Goal: Transaction & Acquisition: Purchase product/service

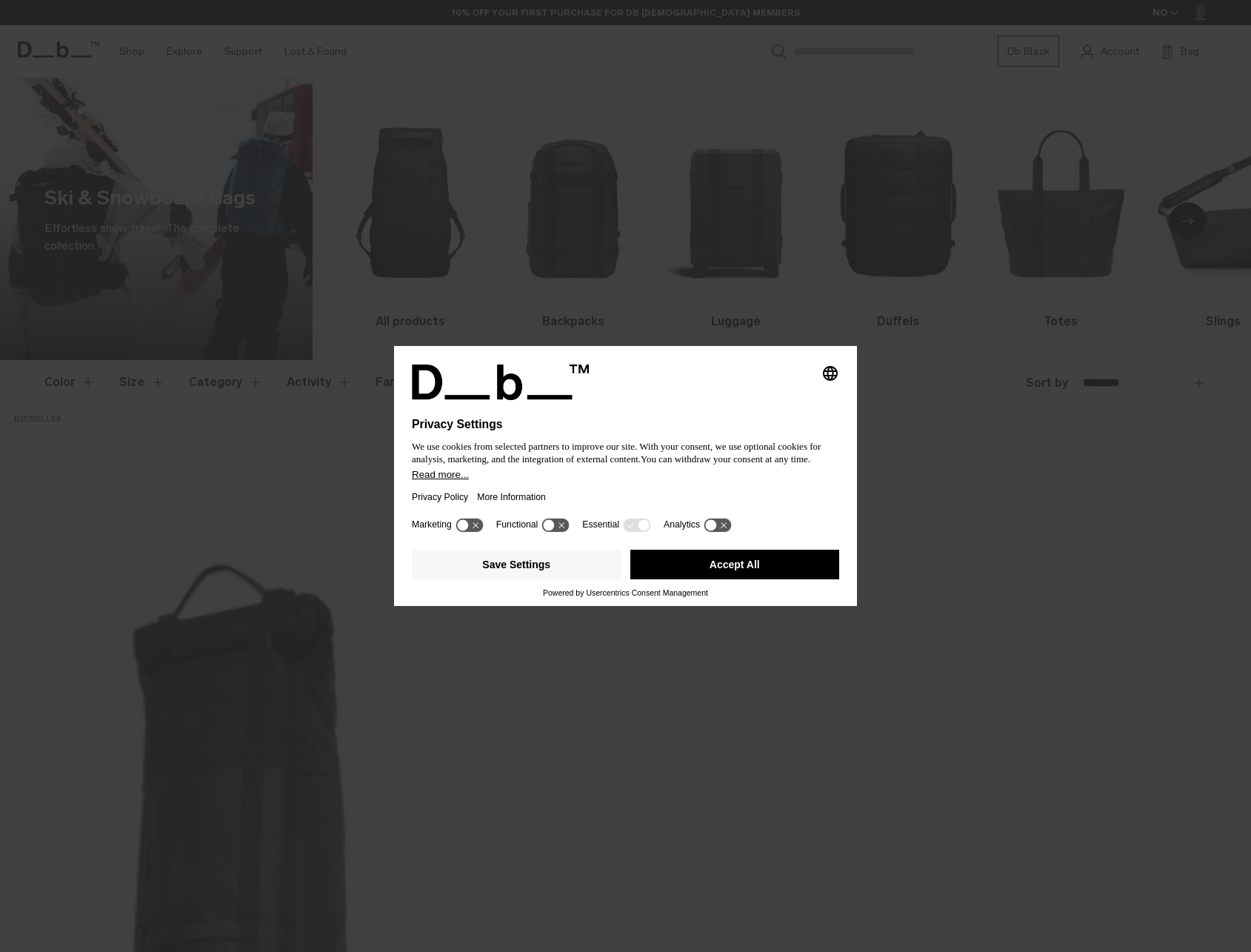
click at [780, 562] on button "Accept All" at bounding box center [734, 564] width 209 height 30
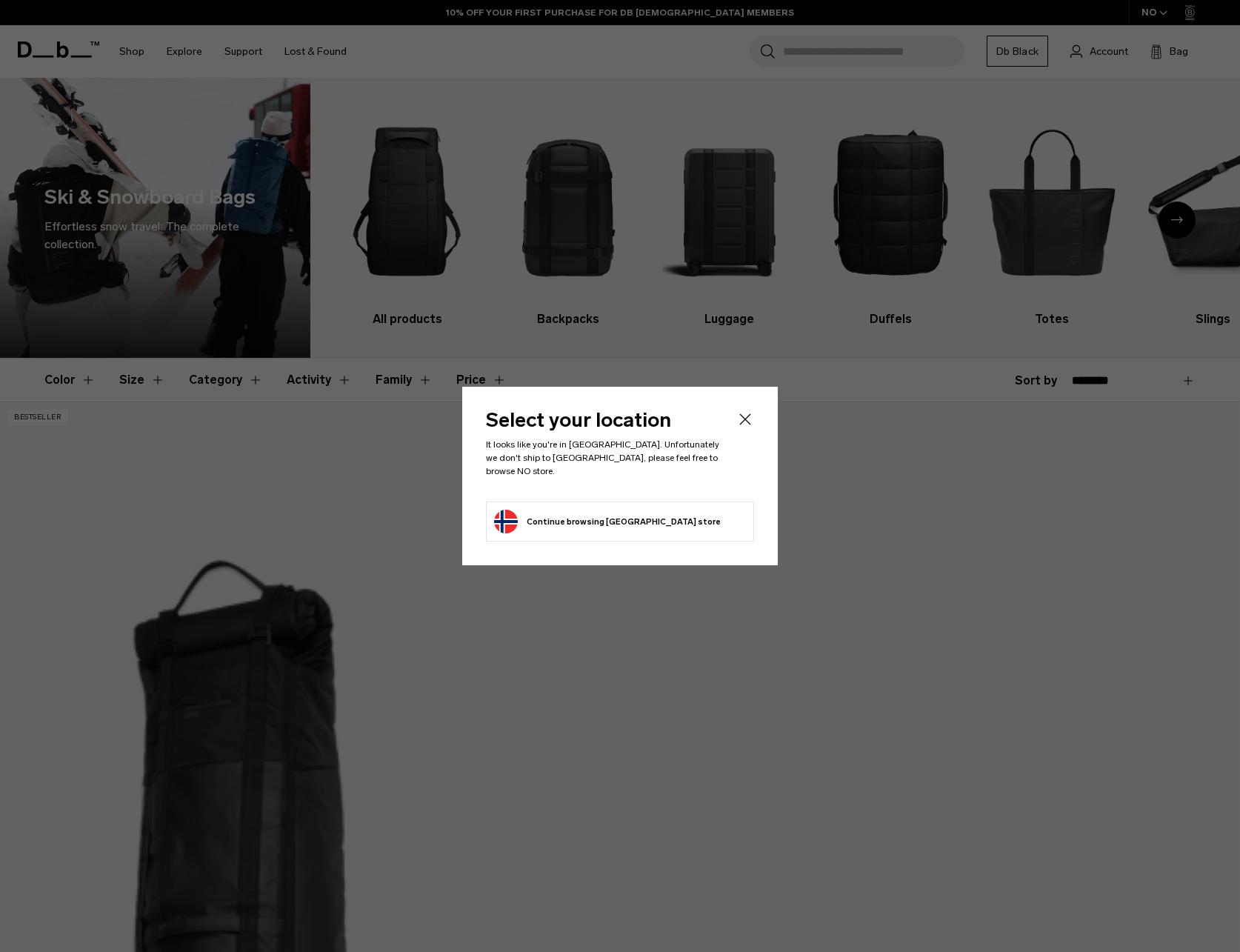
click at [604, 516] on button "Continue browsing Norway store Continue shopping in Norway" at bounding box center [607, 521] width 227 height 24
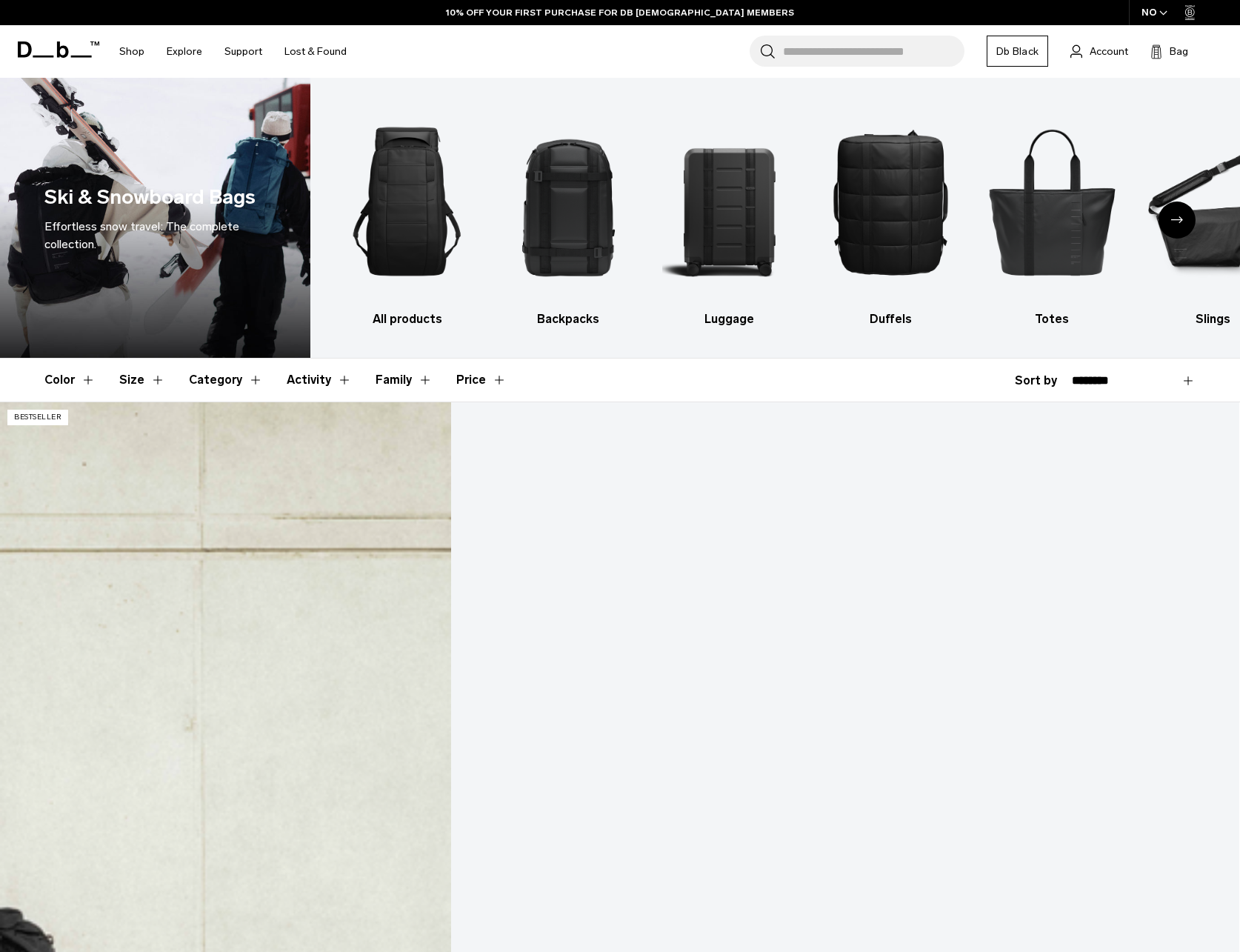
scroll to position [148, 0]
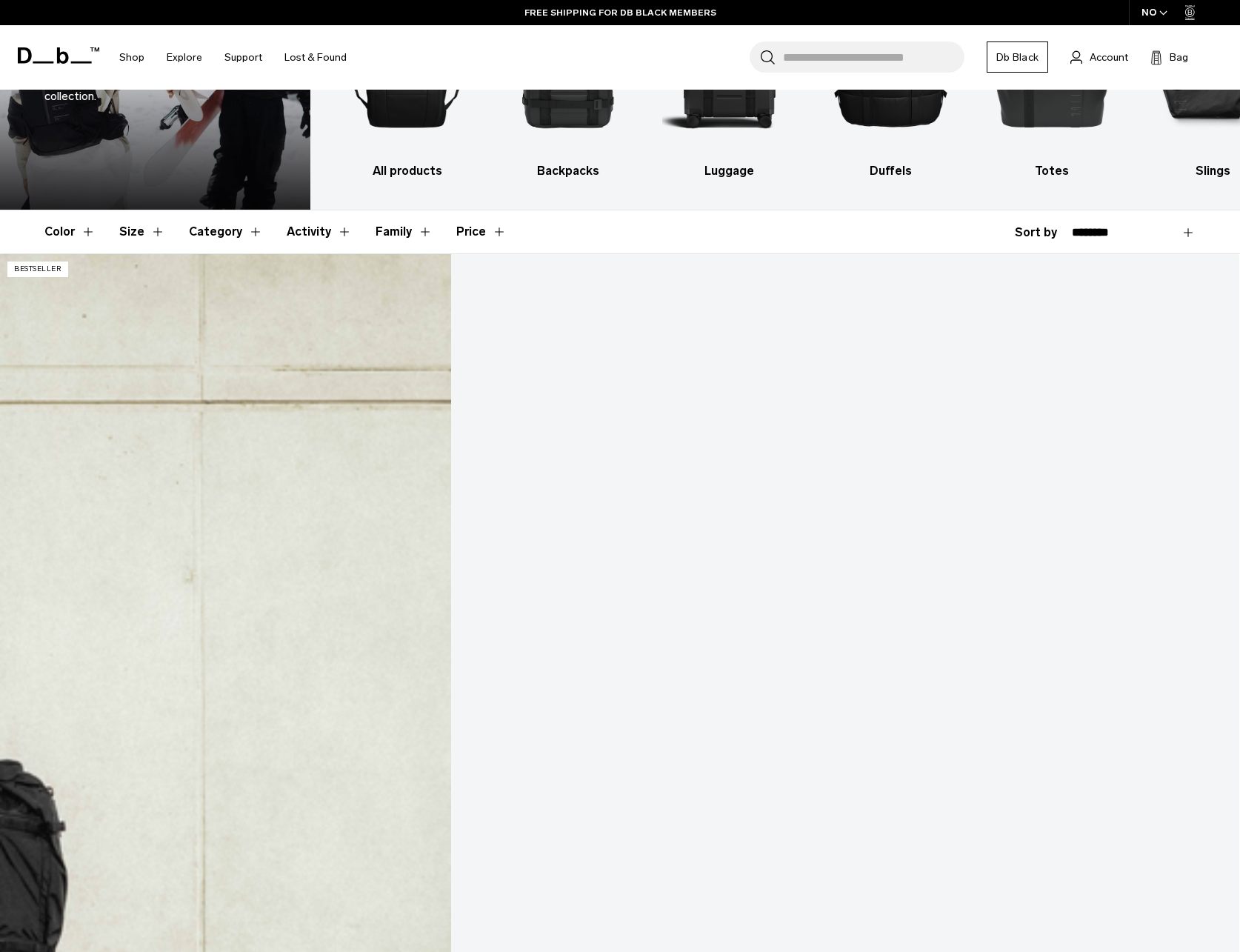
click at [150, 437] on link "Snow Roller Pro 127L" at bounding box center [619, 942] width 1239 height 1377
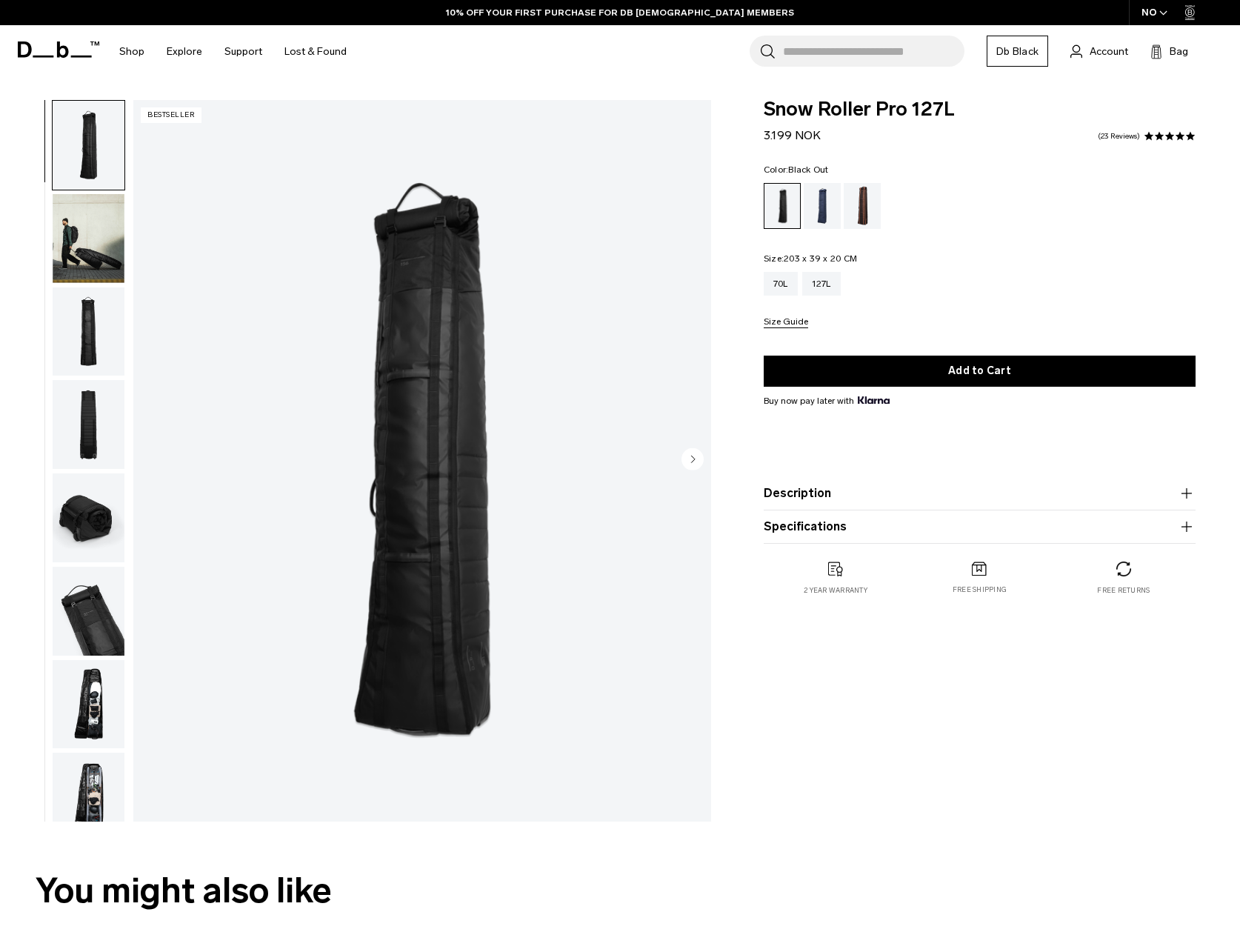
click at [695, 461] on circle "Next slide" at bounding box center [693, 459] width 22 height 22
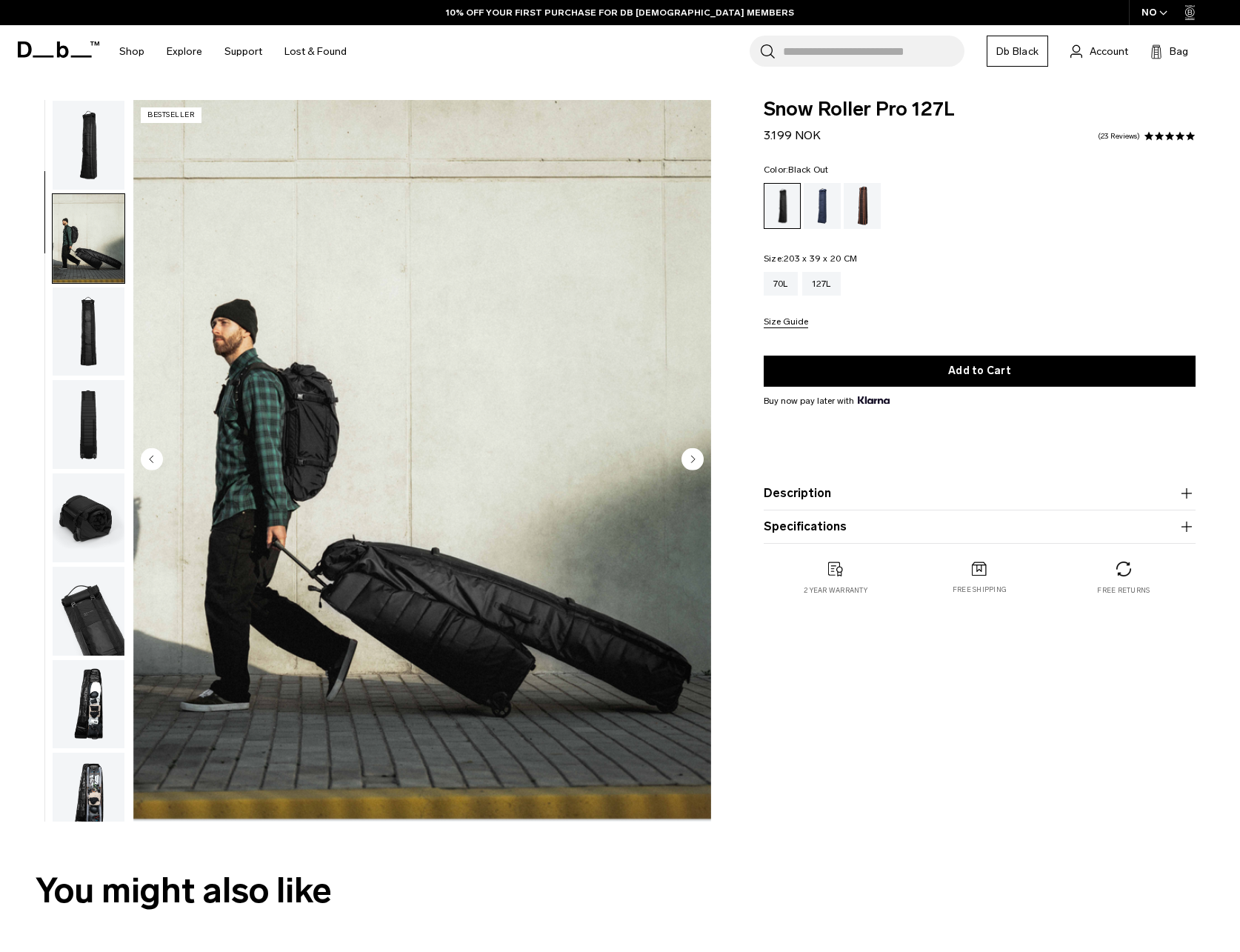
scroll to position [93, 0]
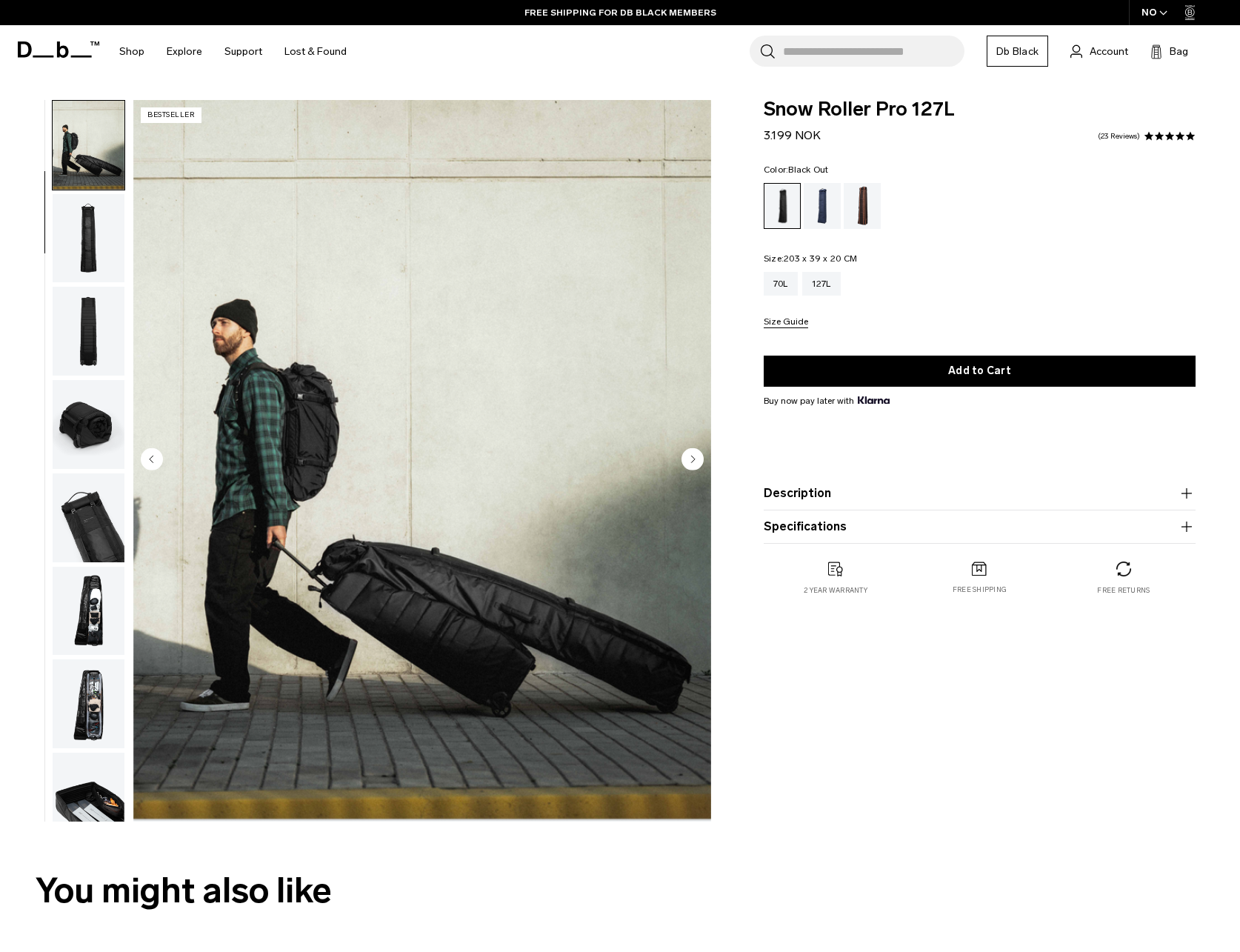
click at [695, 461] on circle "Next slide" at bounding box center [693, 459] width 22 height 22
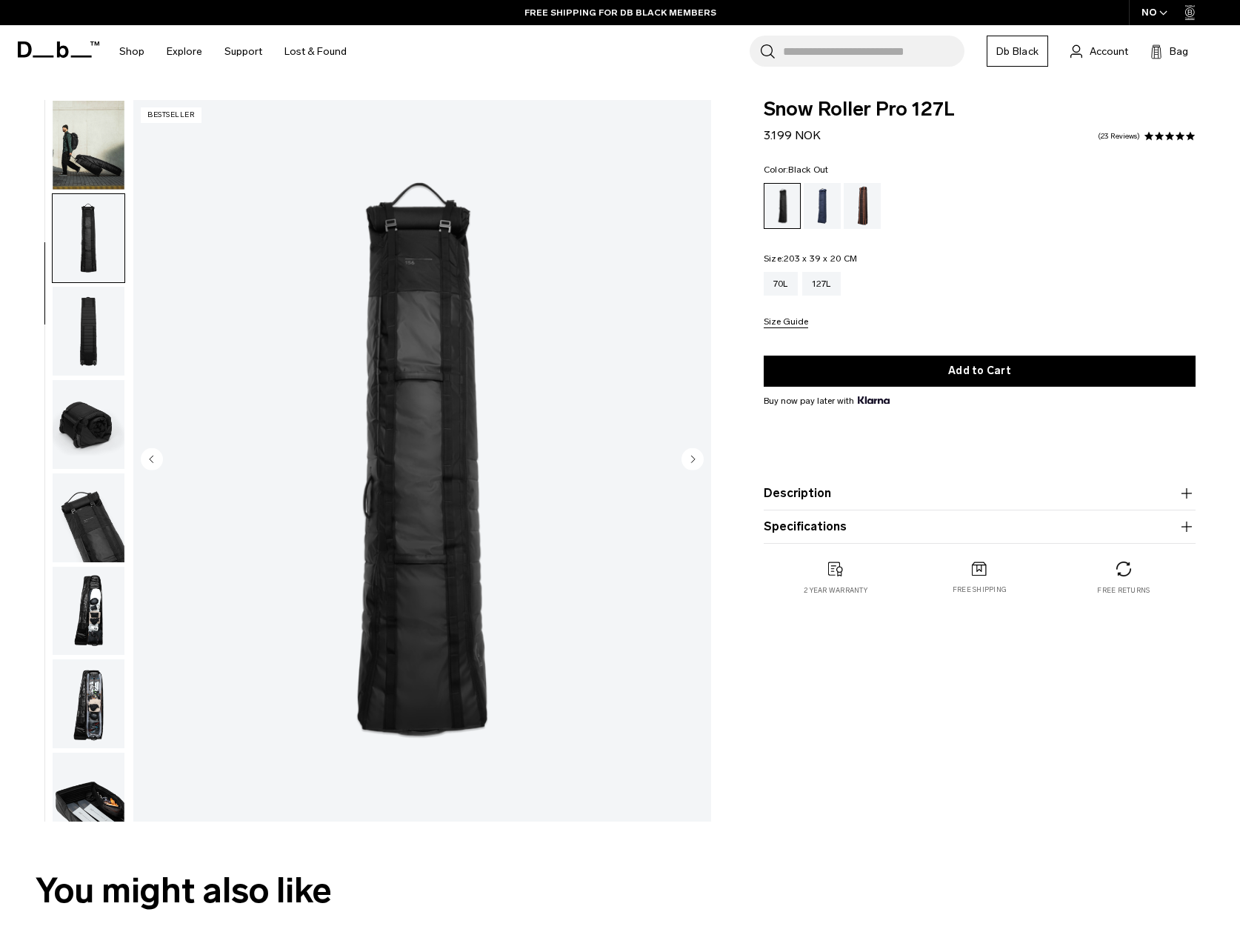
scroll to position [186, 0]
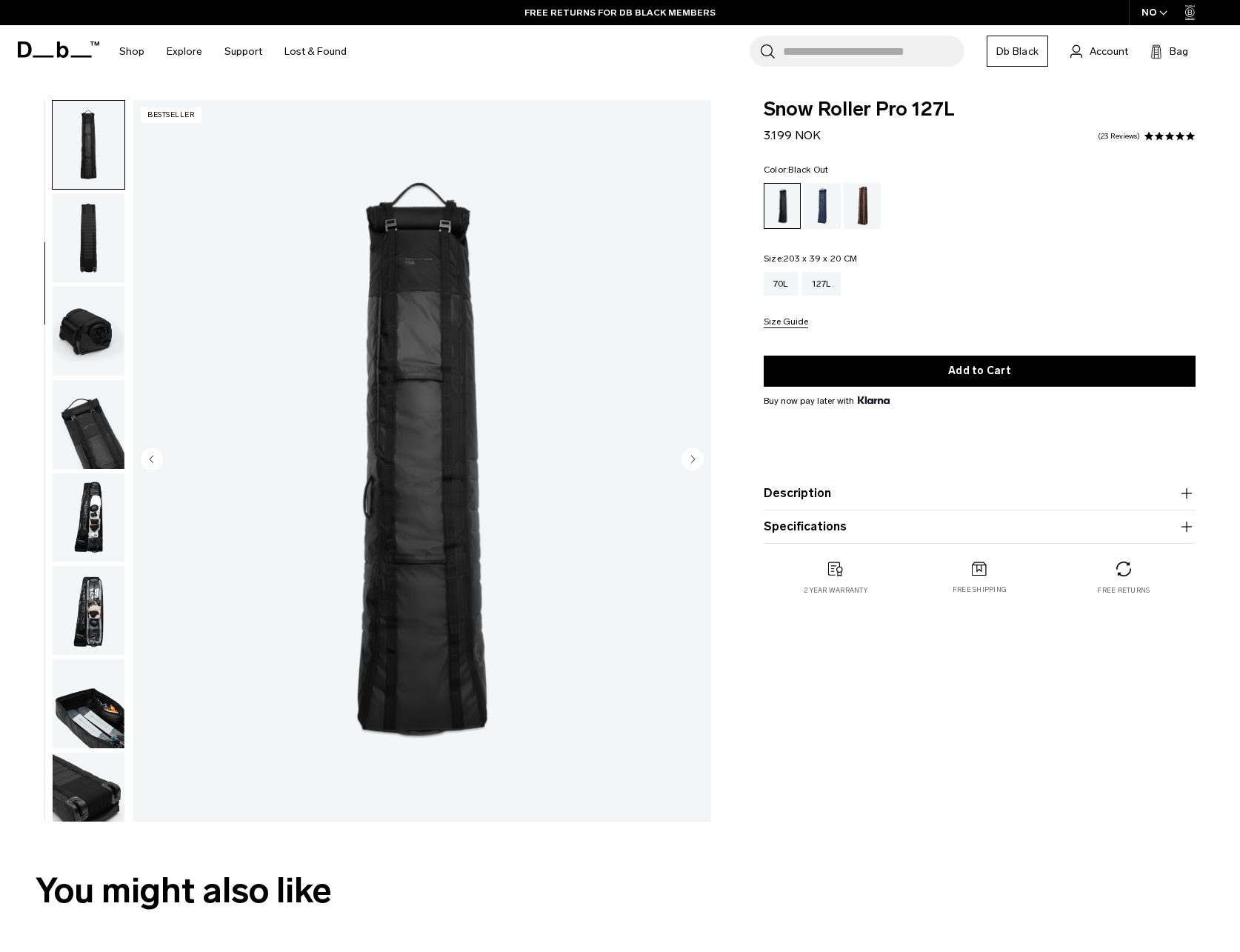
click at [695, 461] on circle "Next slide" at bounding box center [693, 459] width 22 height 22
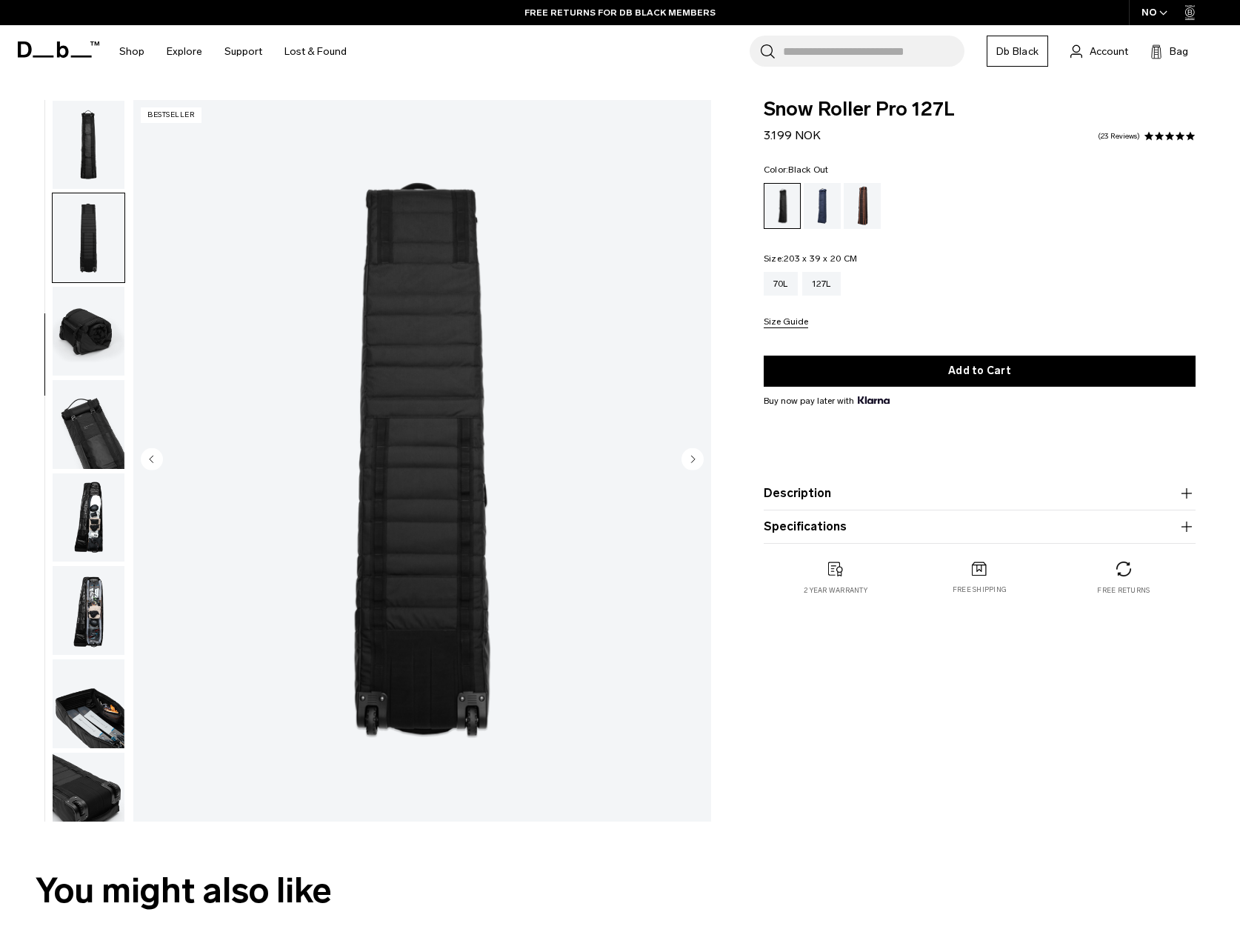
scroll to position [208, 0]
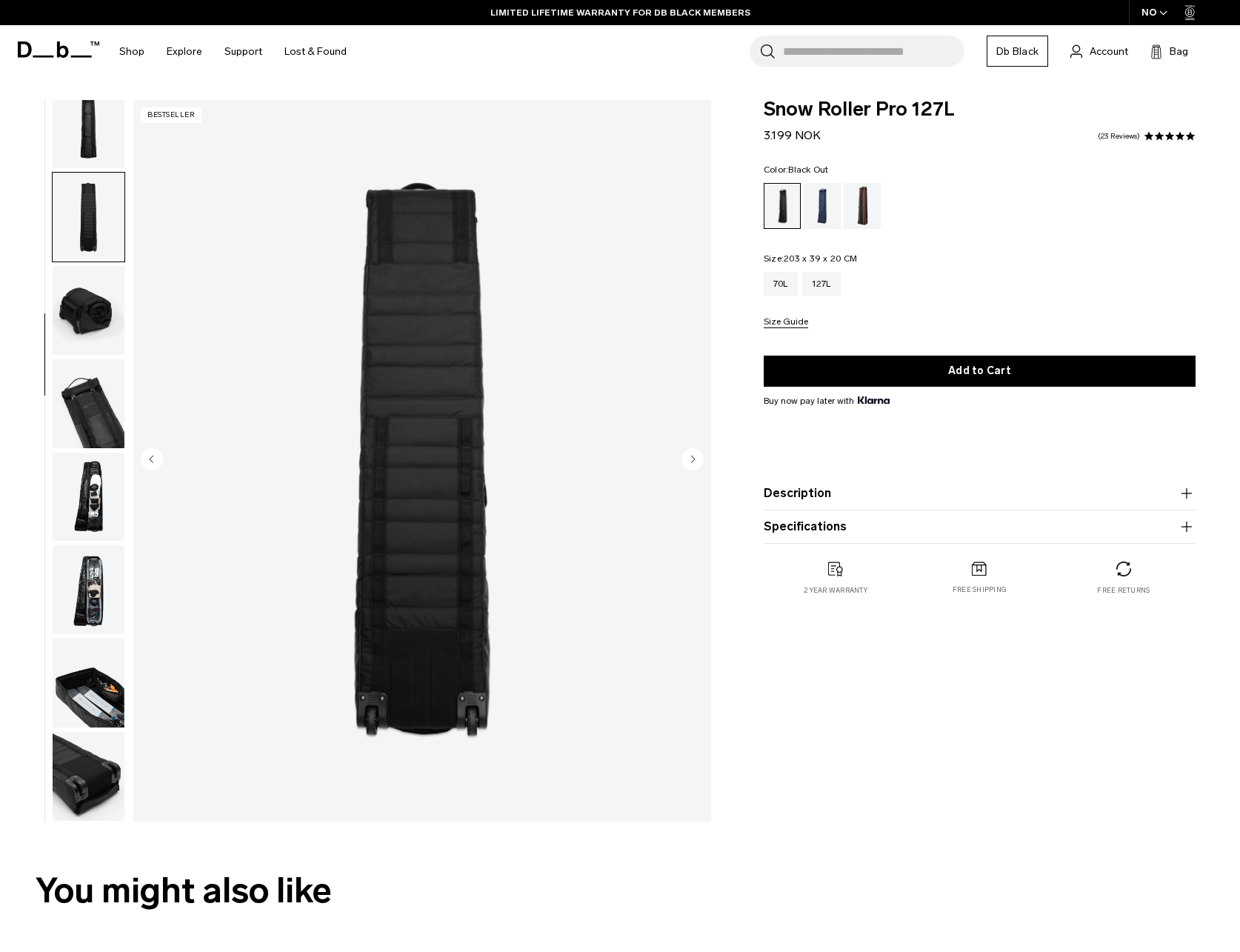
click at [692, 469] on circle "Next slide" at bounding box center [693, 459] width 22 height 22
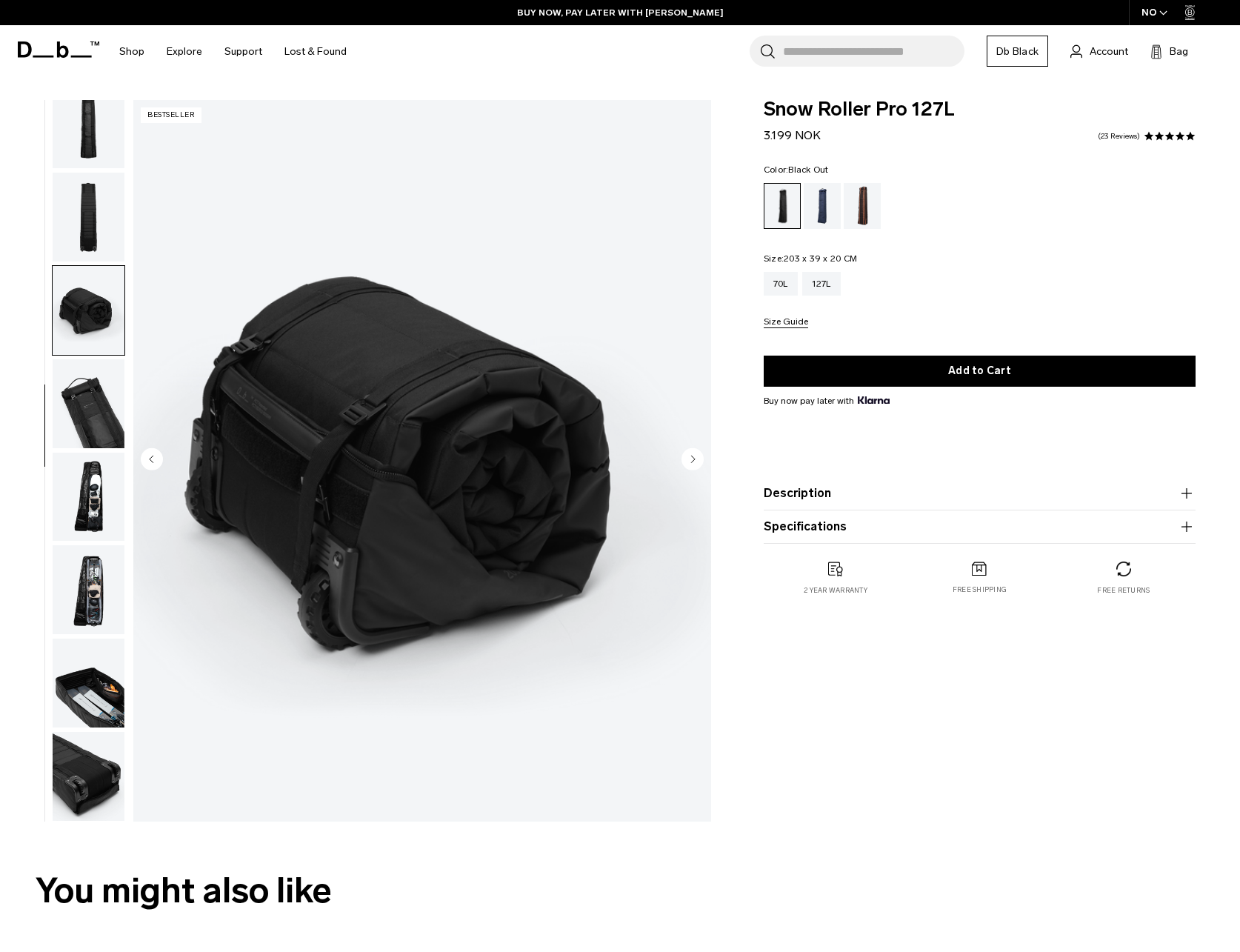
click at [691, 469] on circle "Next slide" at bounding box center [693, 459] width 22 height 22
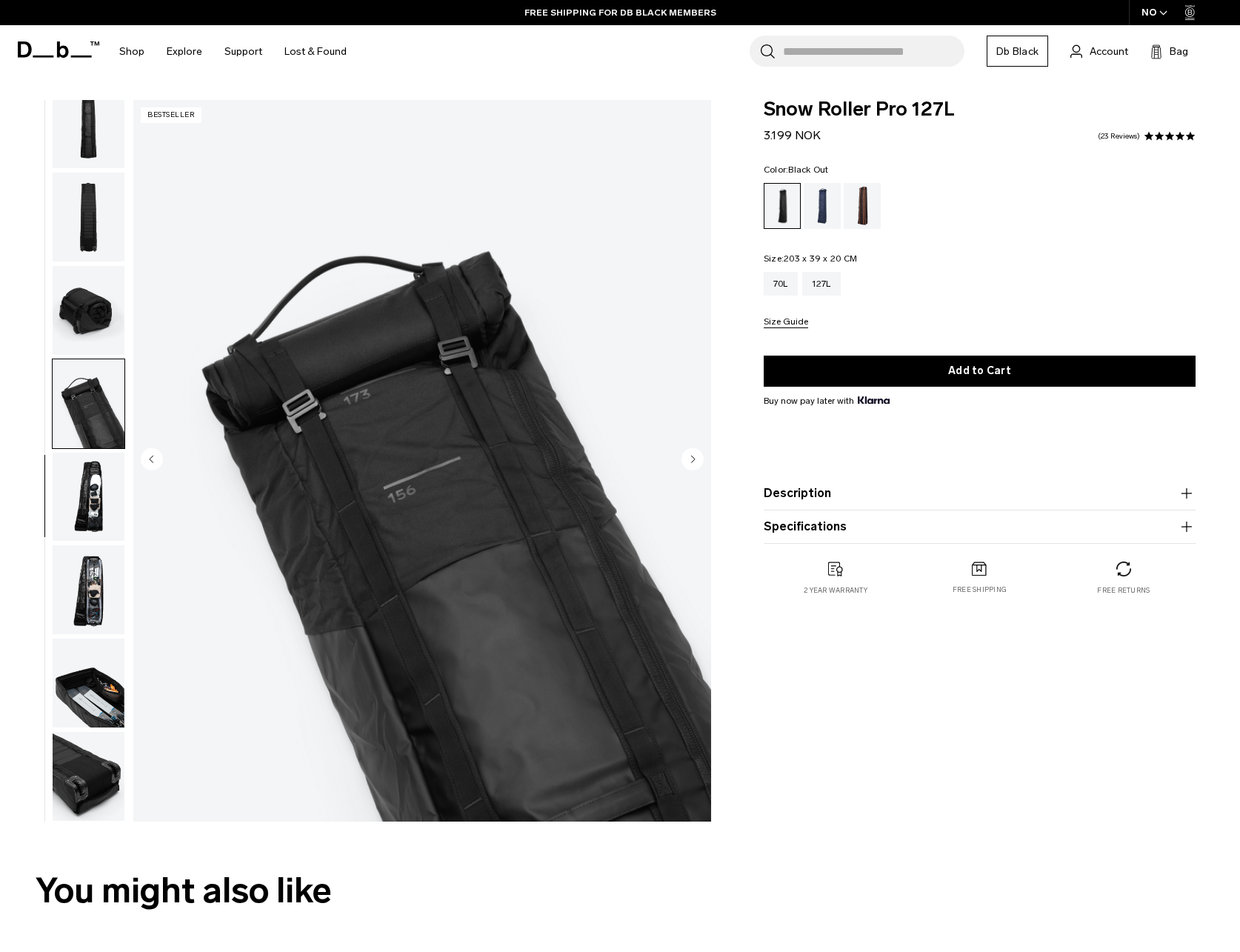
click at [696, 460] on circle "Next slide" at bounding box center [693, 459] width 22 height 22
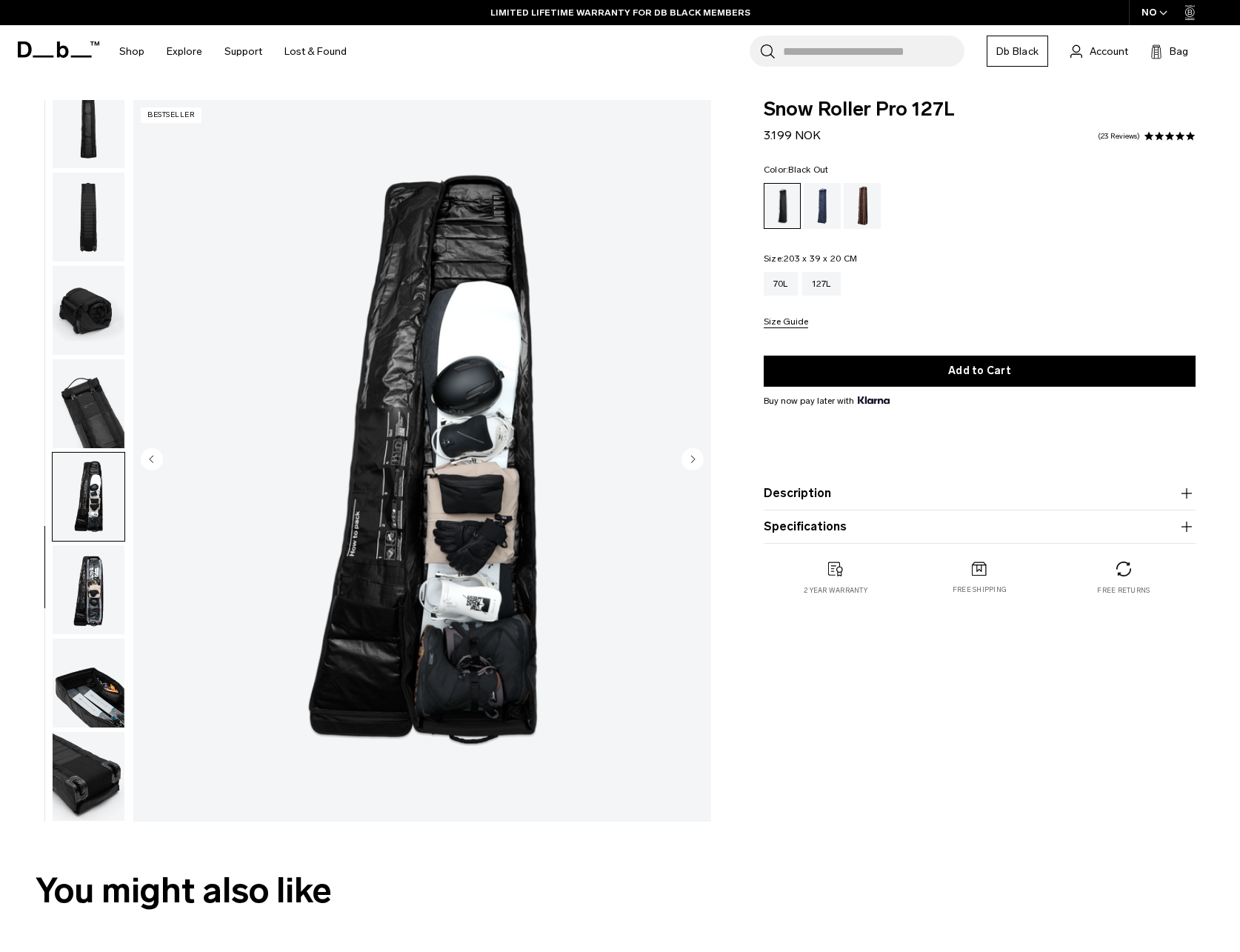
click at [695, 458] on circle "Next slide" at bounding box center [693, 459] width 22 height 22
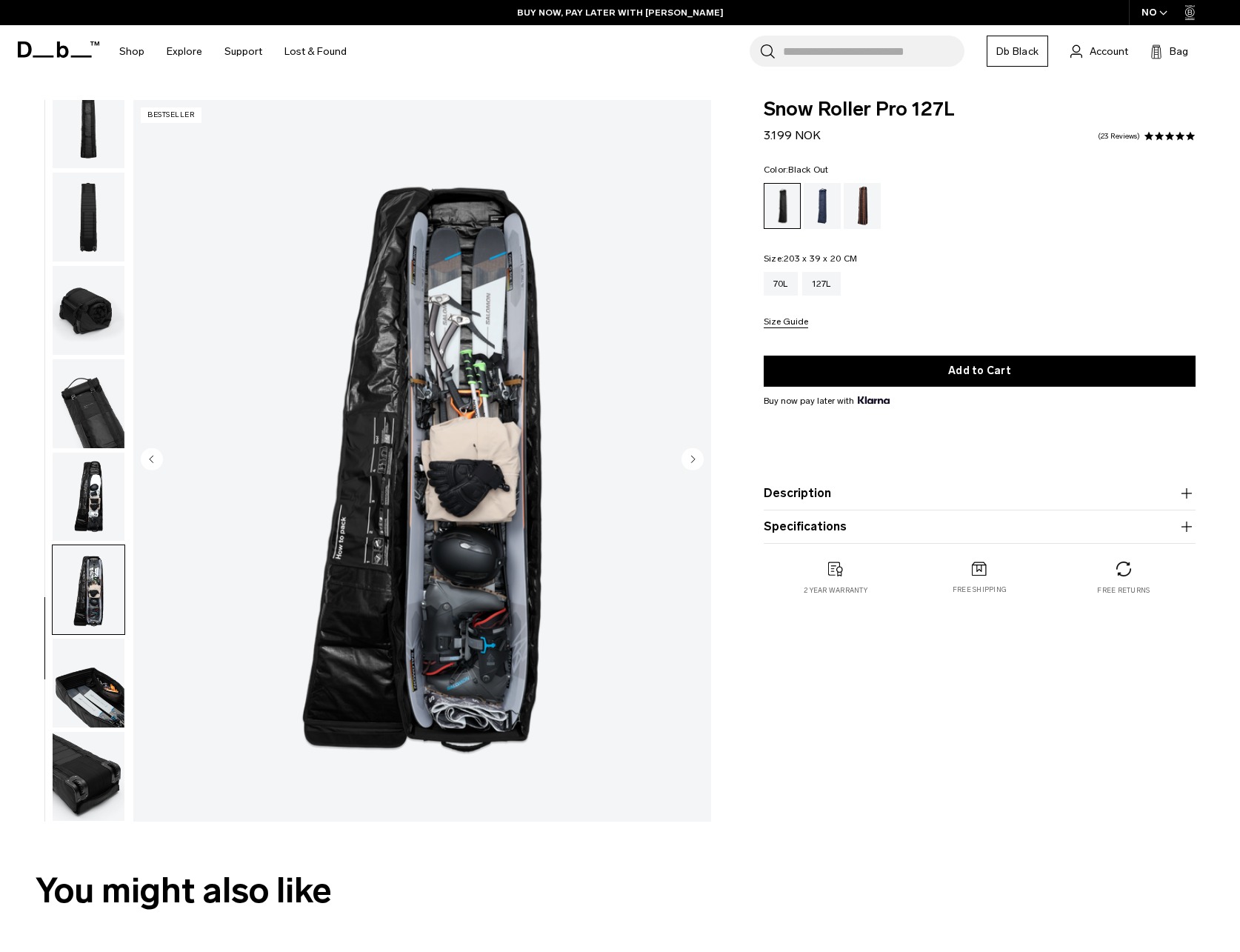
click at [695, 458] on circle "Next slide" at bounding box center [693, 459] width 22 height 22
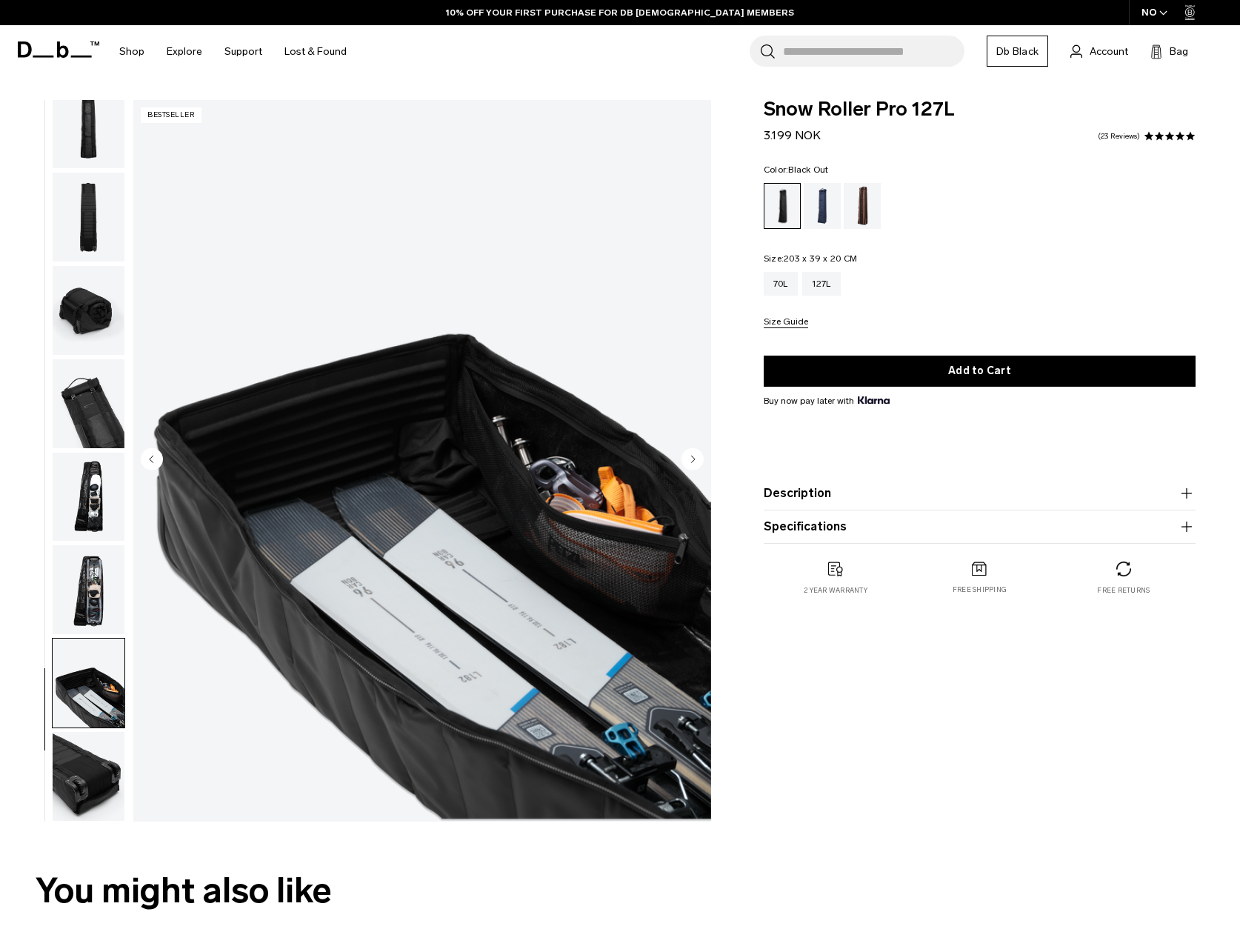
click at [695, 458] on circle "Next slide" at bounding box center [693, 459] width 22 height 22
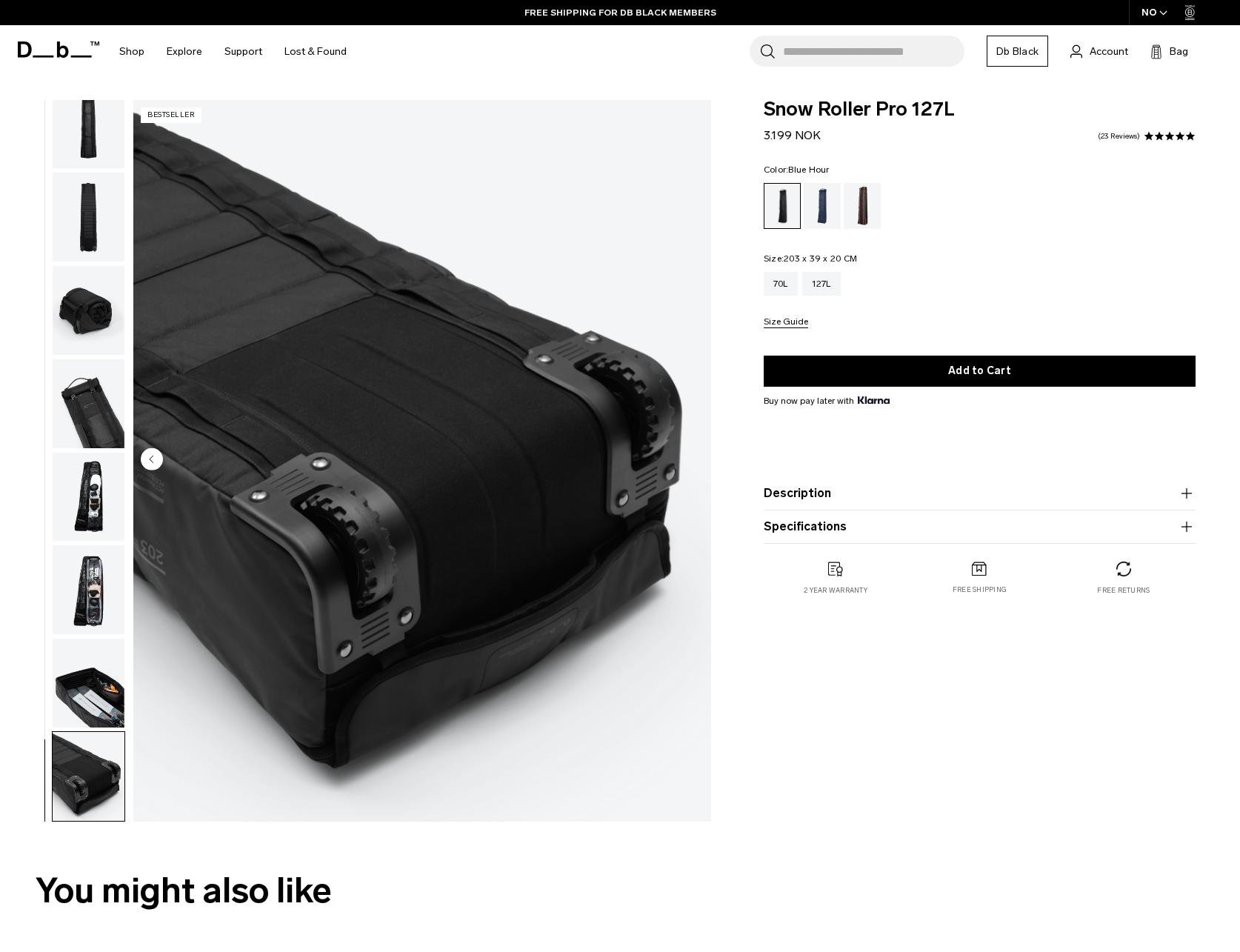
click at [827, 205] on div "Blue Hour" at bounding box center [823, 205] width 38 height 46
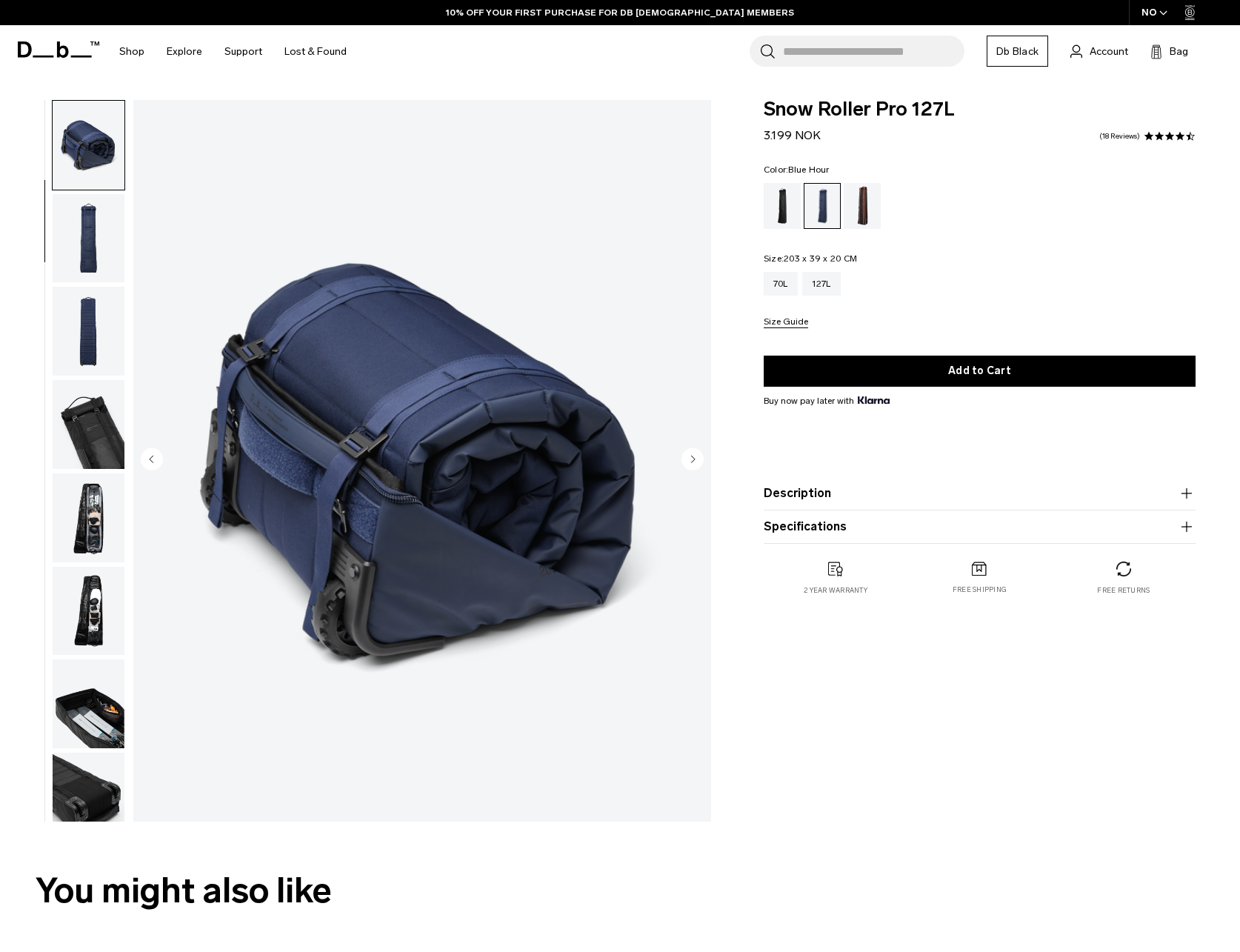
click at [694, 462] on circle "Next slide" at bounding box center [693, 459] width 22 height 22
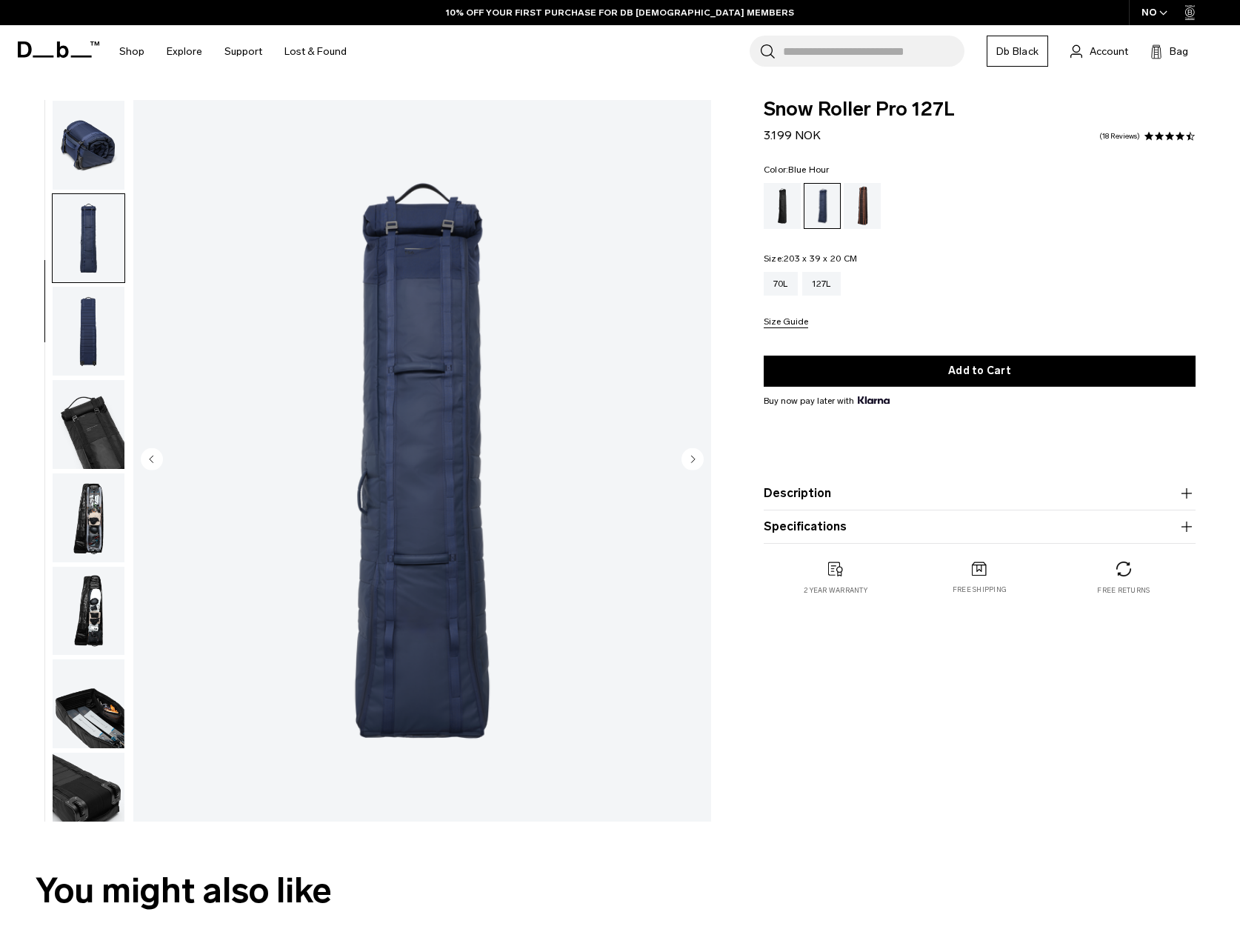
scroll to position [114, 0]
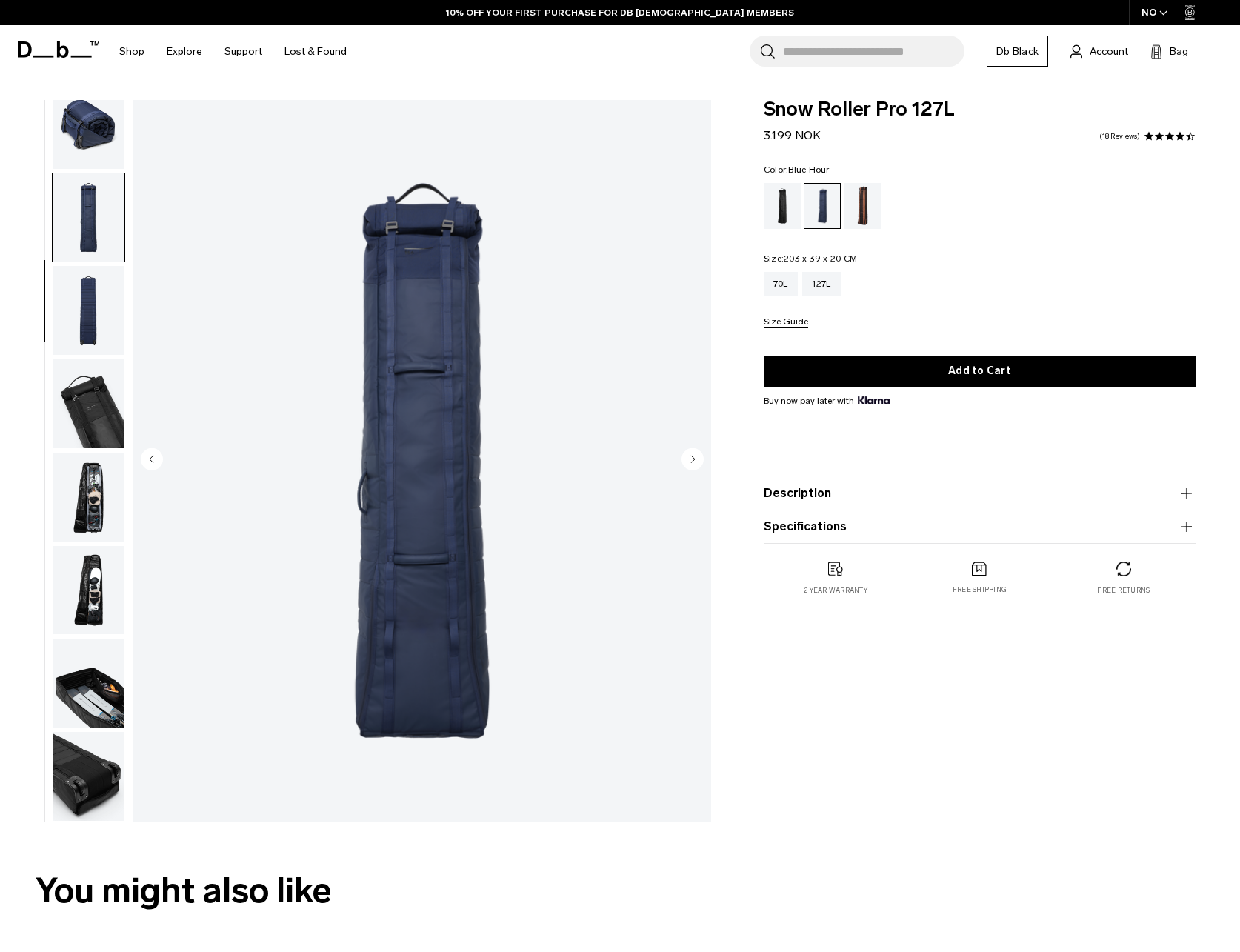
click at [857, 203] on div "Homegrown with Lu" at bounding box center [863, 205] width 38 height 46
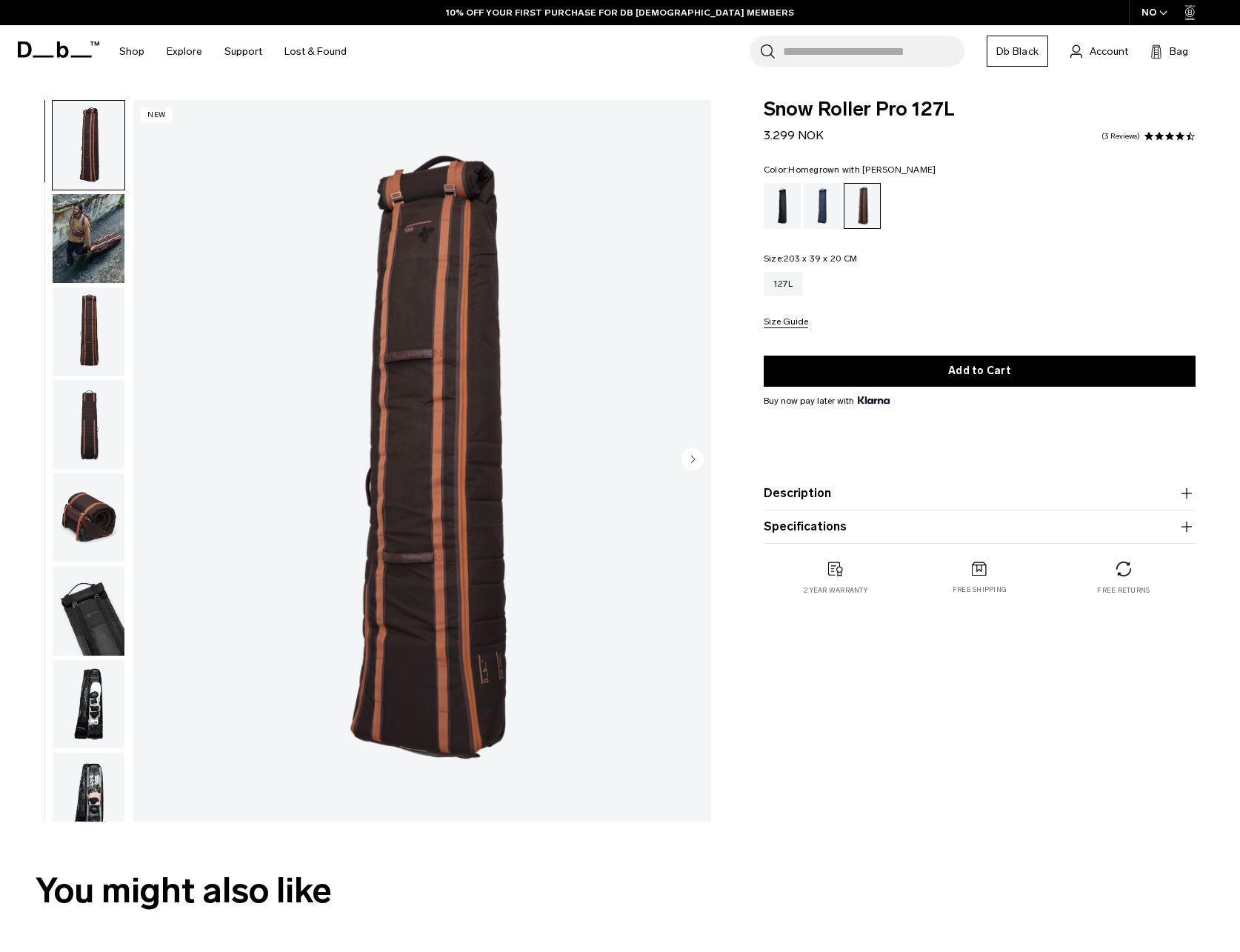
click at [698, 467] on circle "Next slide" at bounding box center [693, 459] width 22 height 22
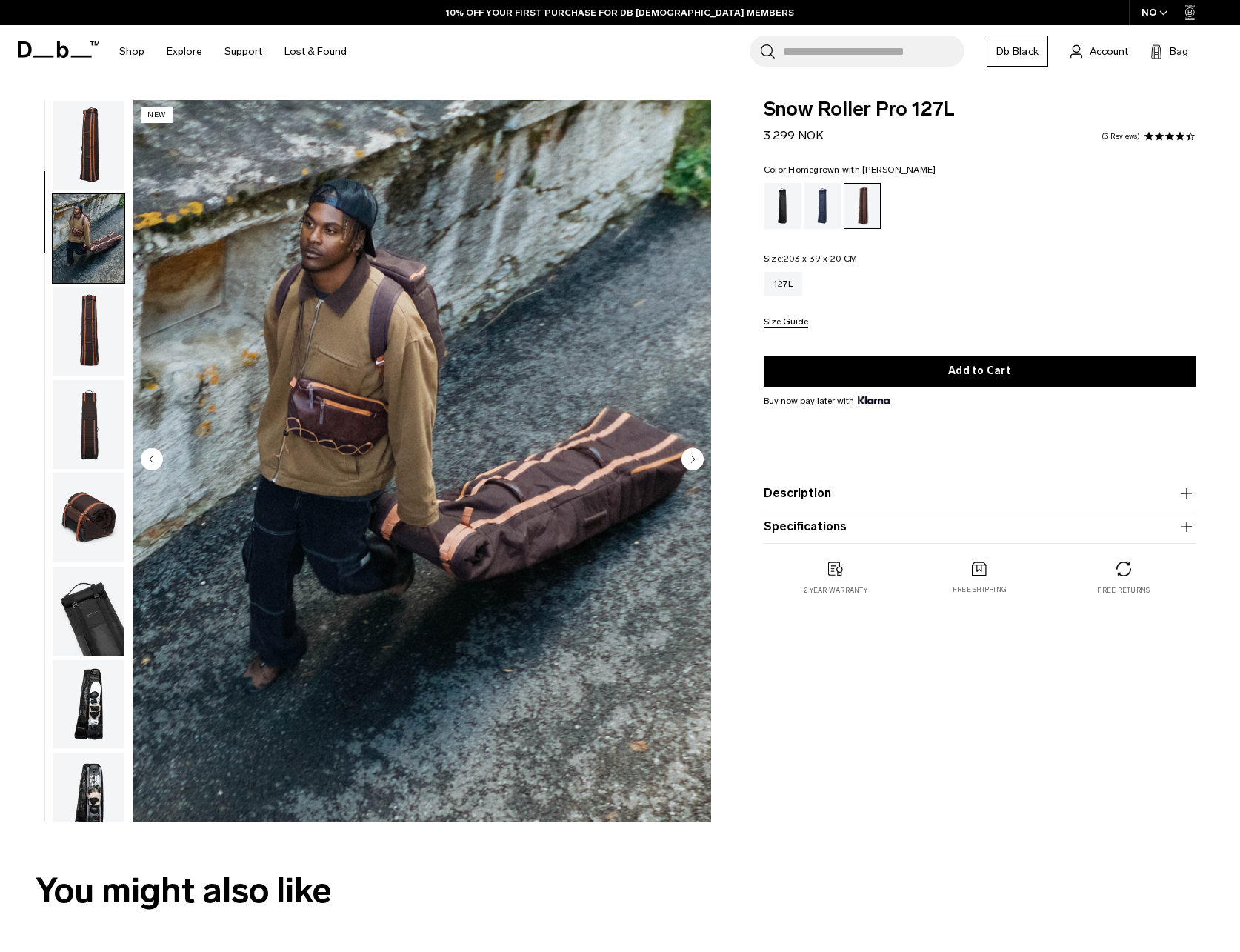
scroll to position [93, 0]
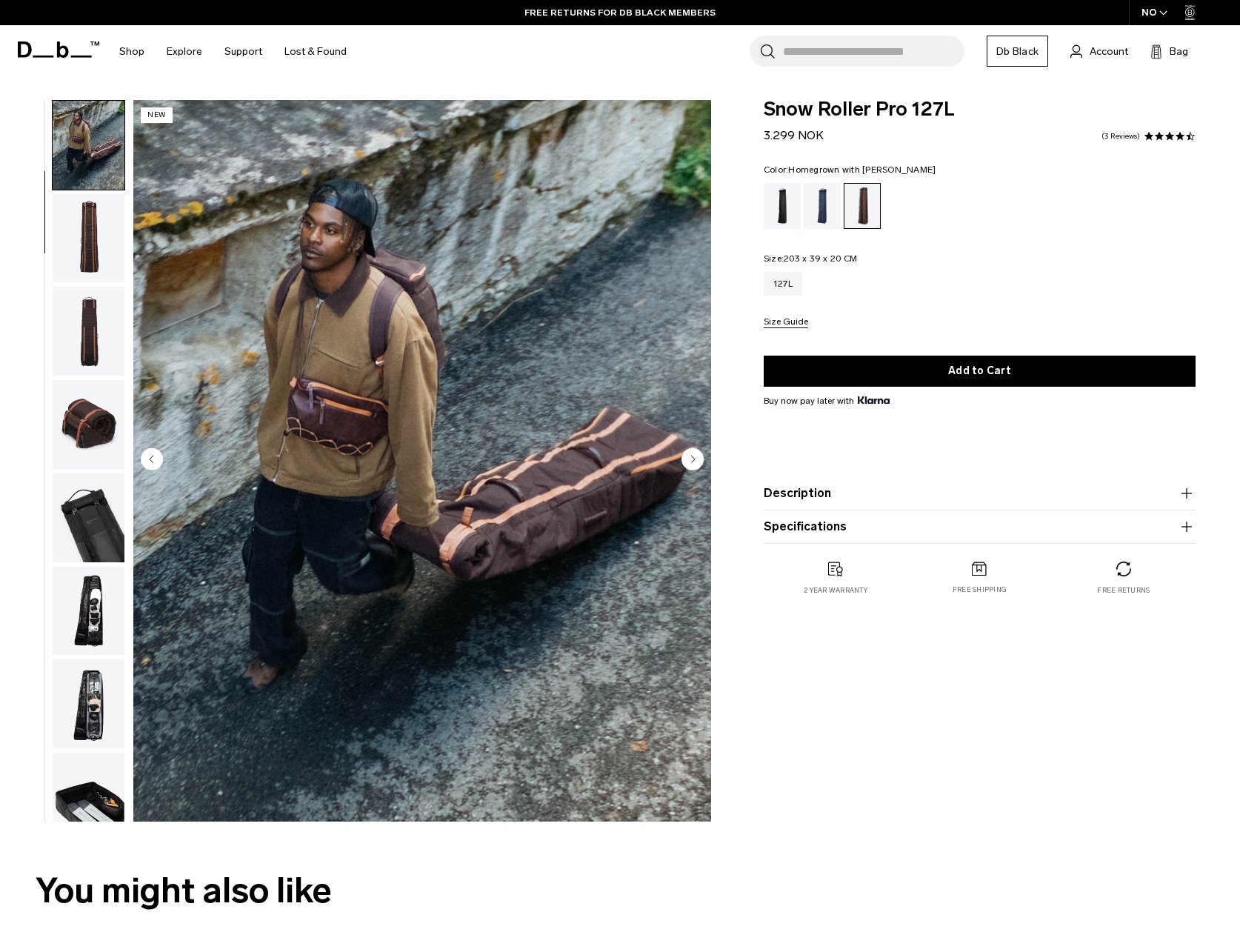
click at [687, 454] on circle "Next slide" at bounding box center [693, 459] width 22 height 22
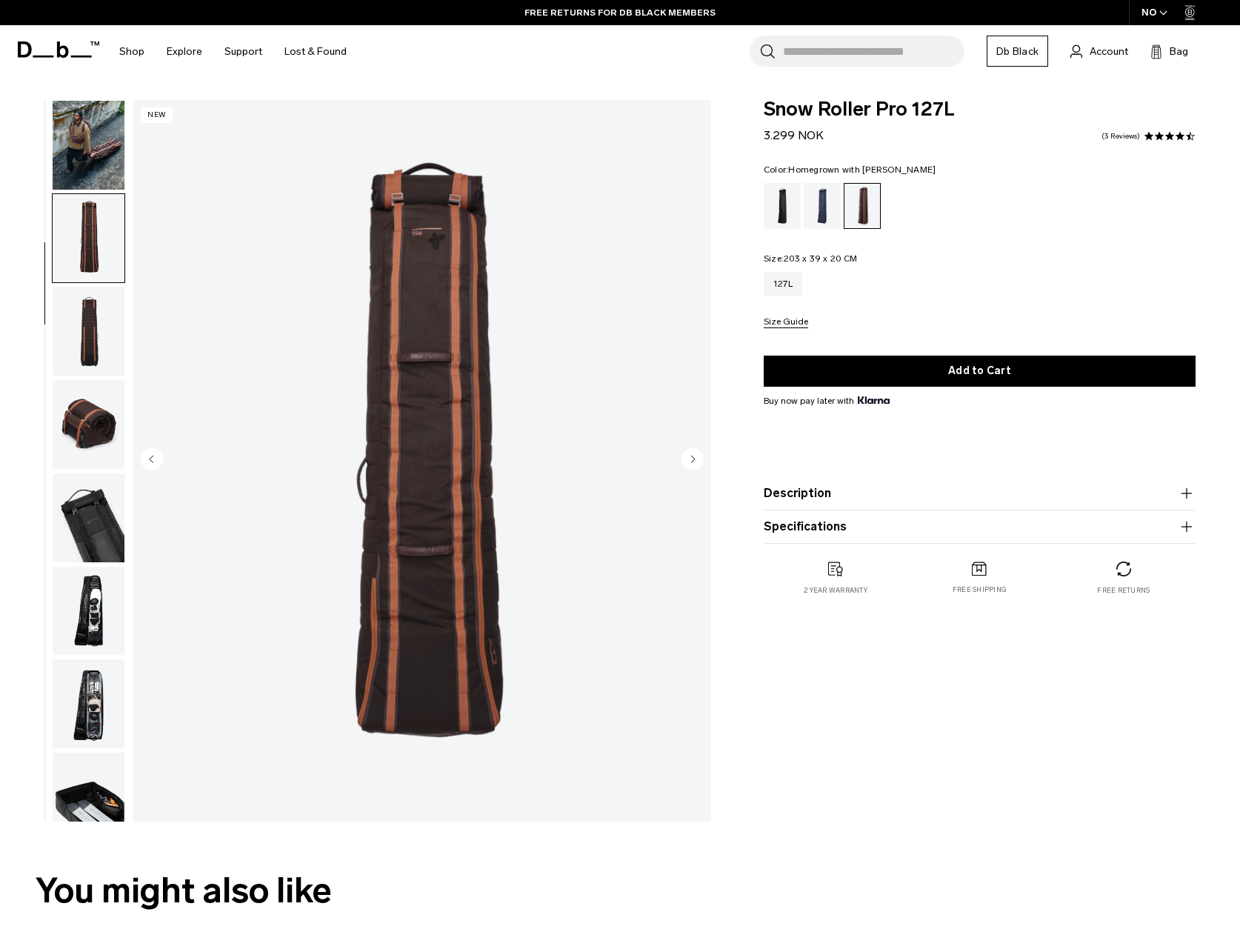
scroll to position [186, 0]
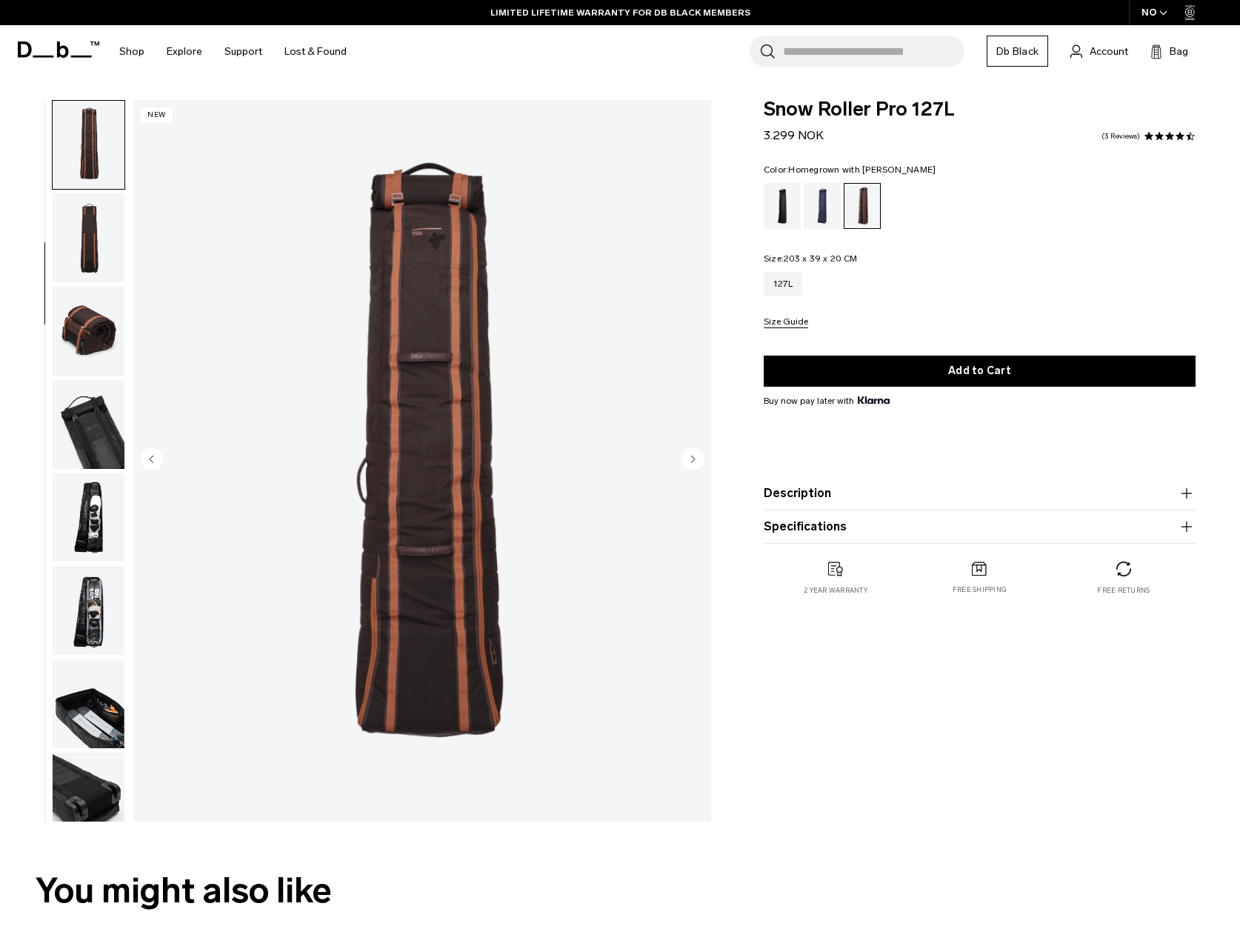
click at [687, 454] on circle "Next slide" at bounding box center [693, 459] width 22 height 22
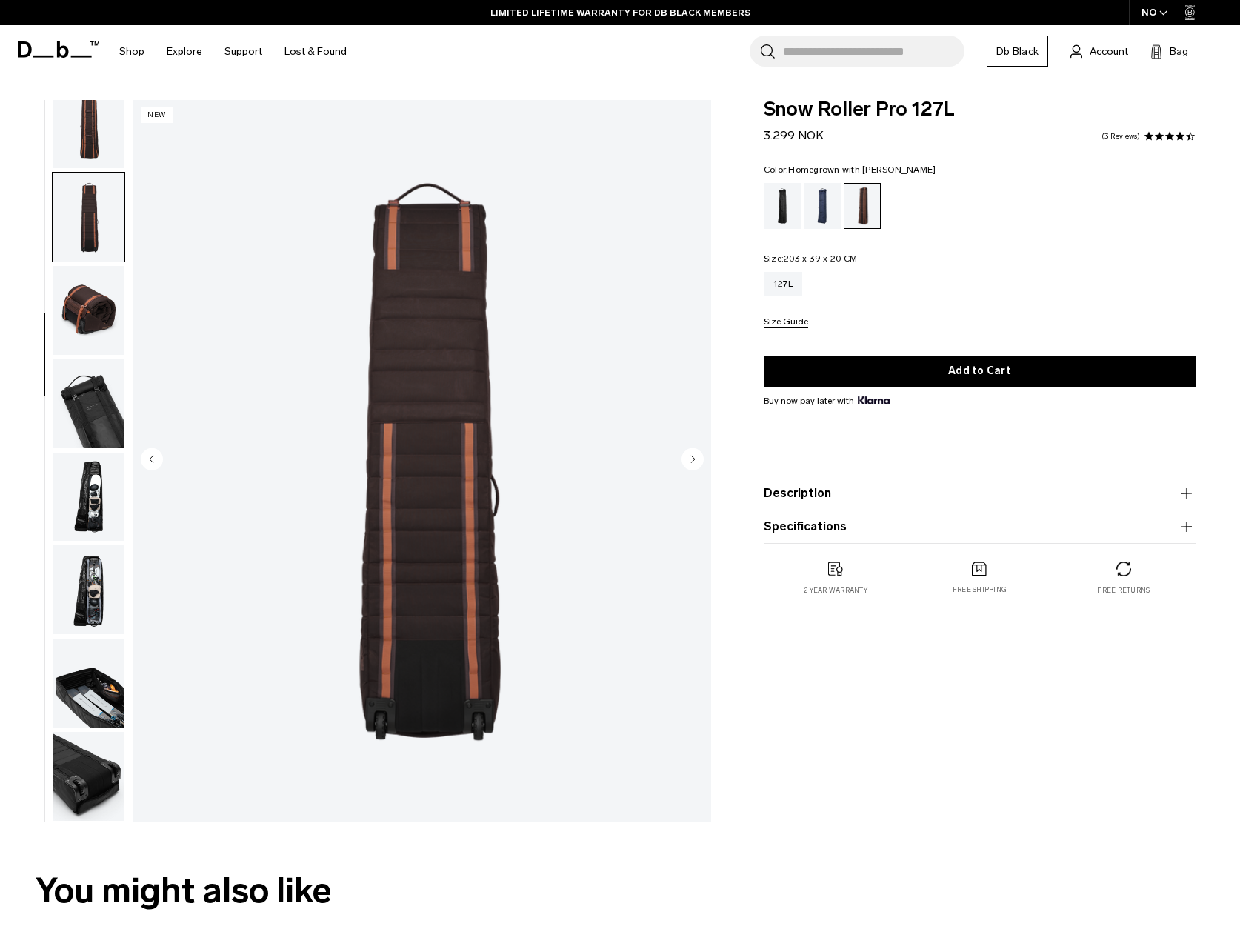
click at [687, 454] on circle "Next slide" at bounding box center [693, 459] width 22 height 22
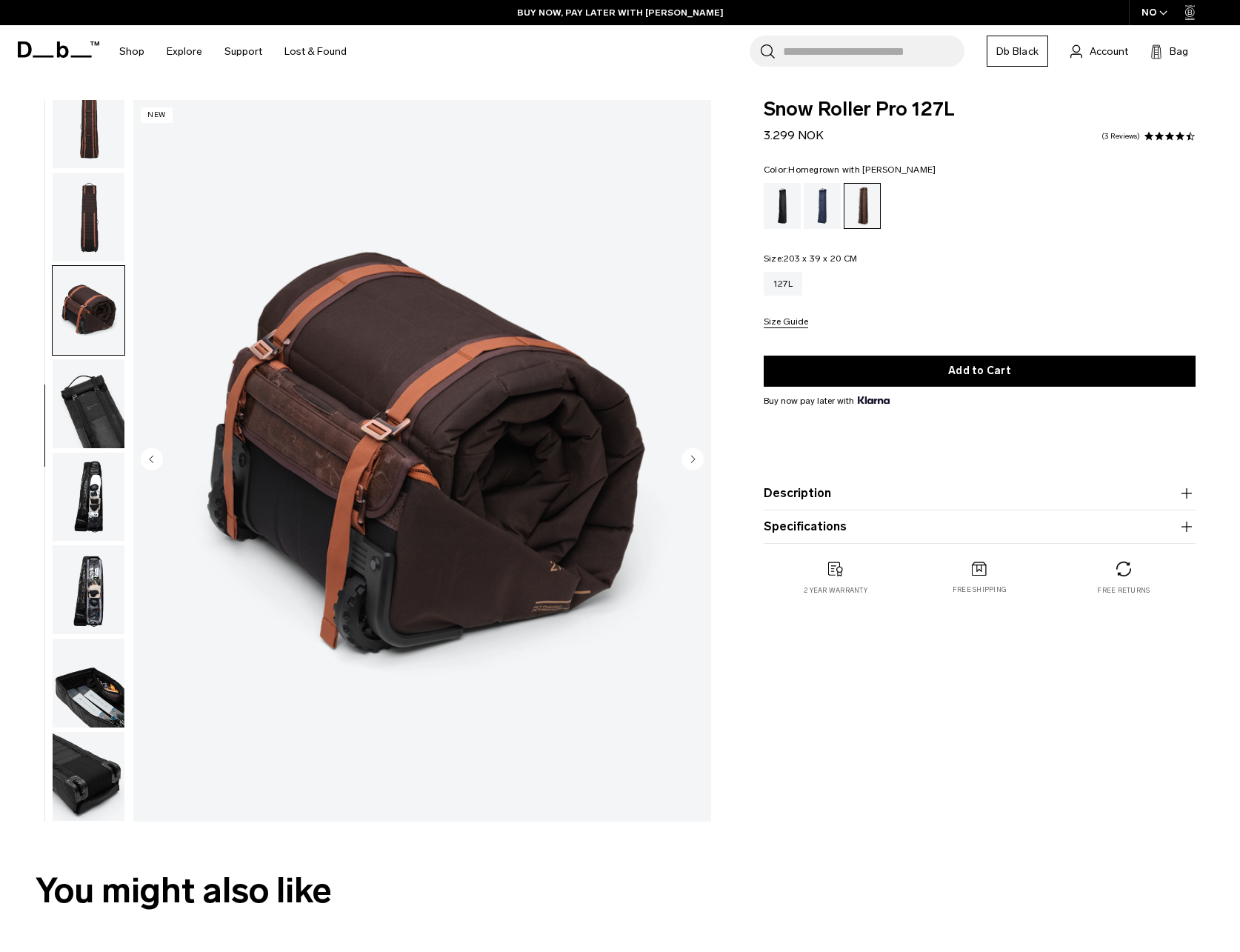
click at [687, 454] on circle "Next slide" at bounding box center [693, 459] width 22 height 22
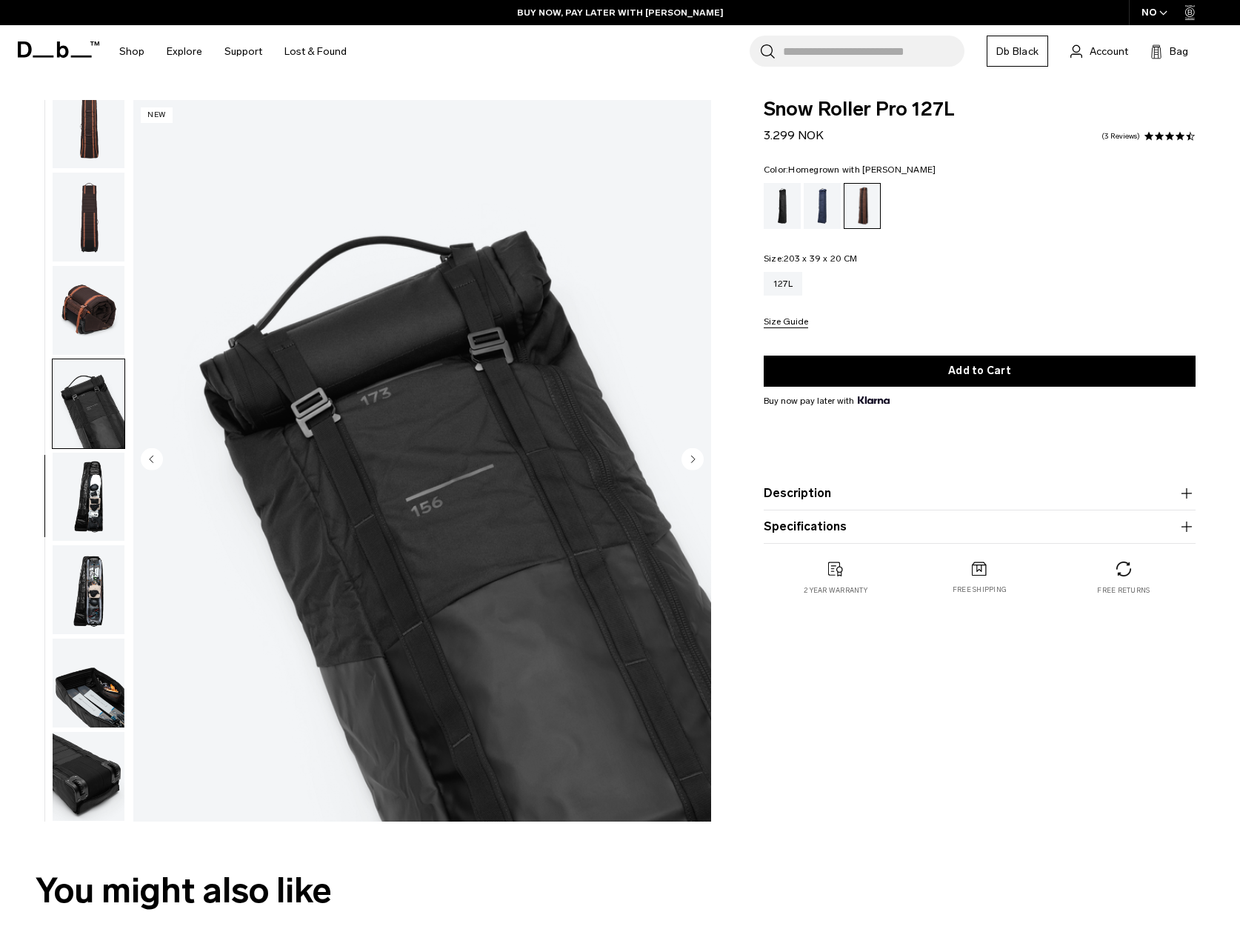
click at [687, 454] on circle "Next slide" at bounding box center [693, 459] width 22 height 22
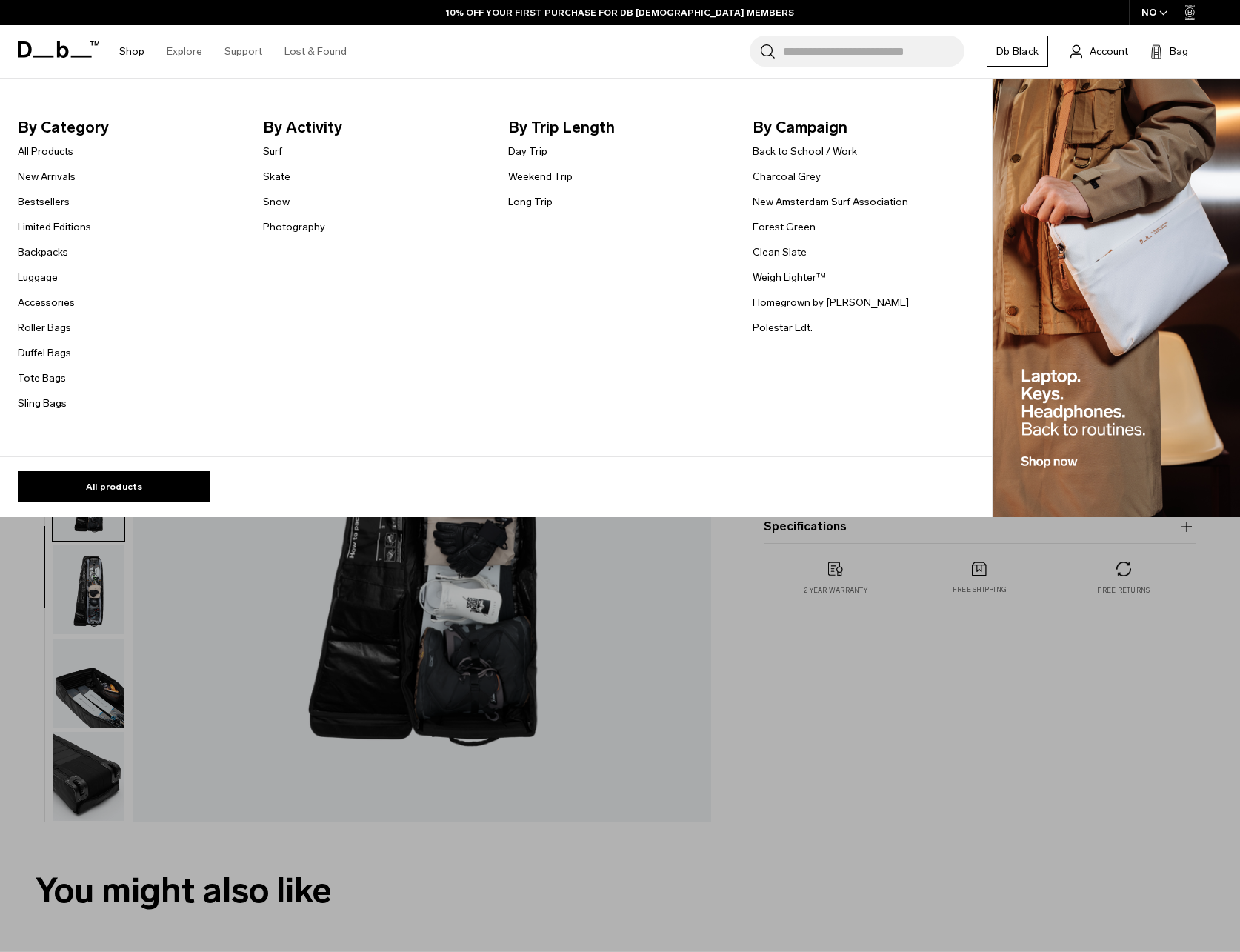
click at [65, 154] on link "All Products" at bounding box center [45, 151] width 56 height 16
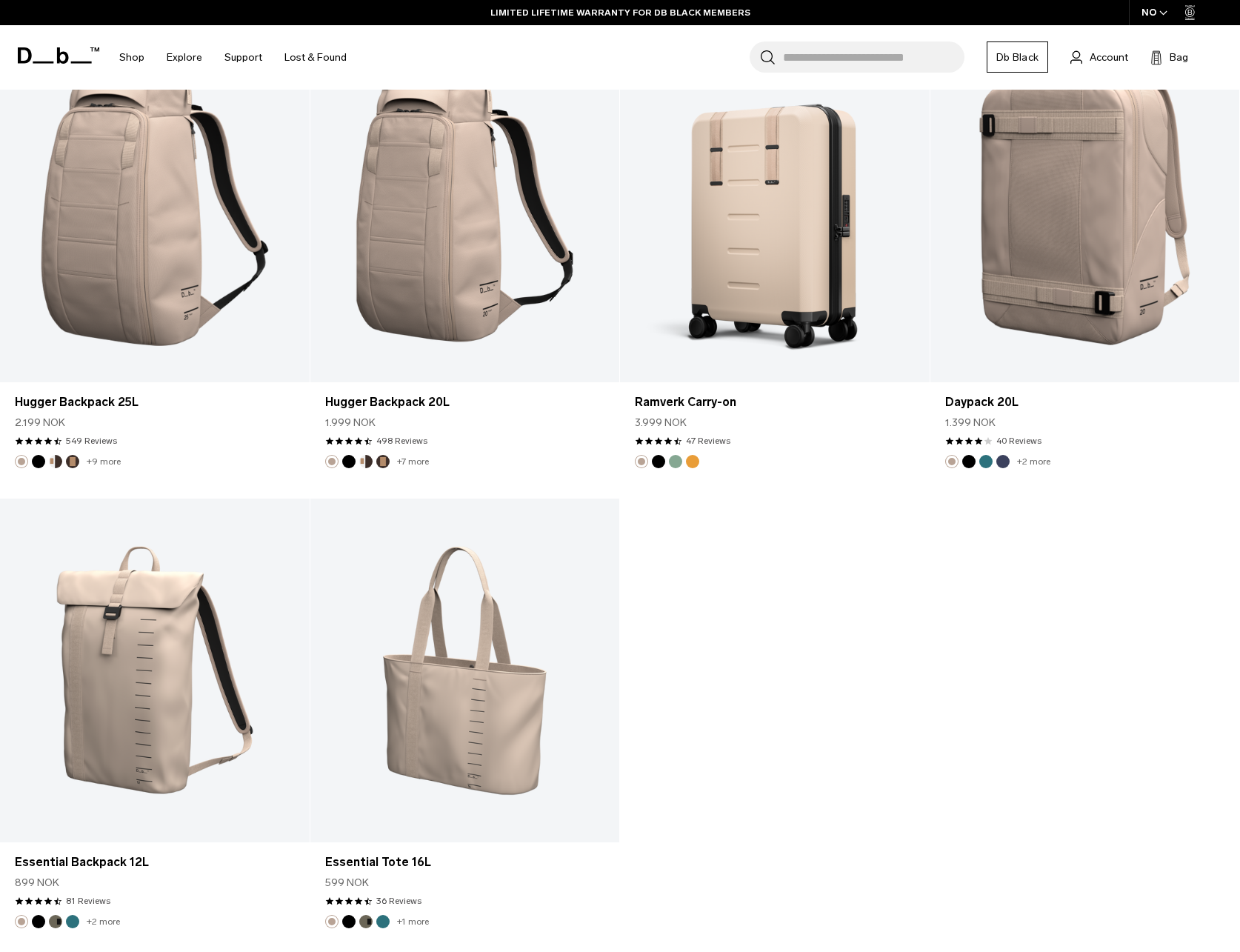
scroll to position [5406, 0]
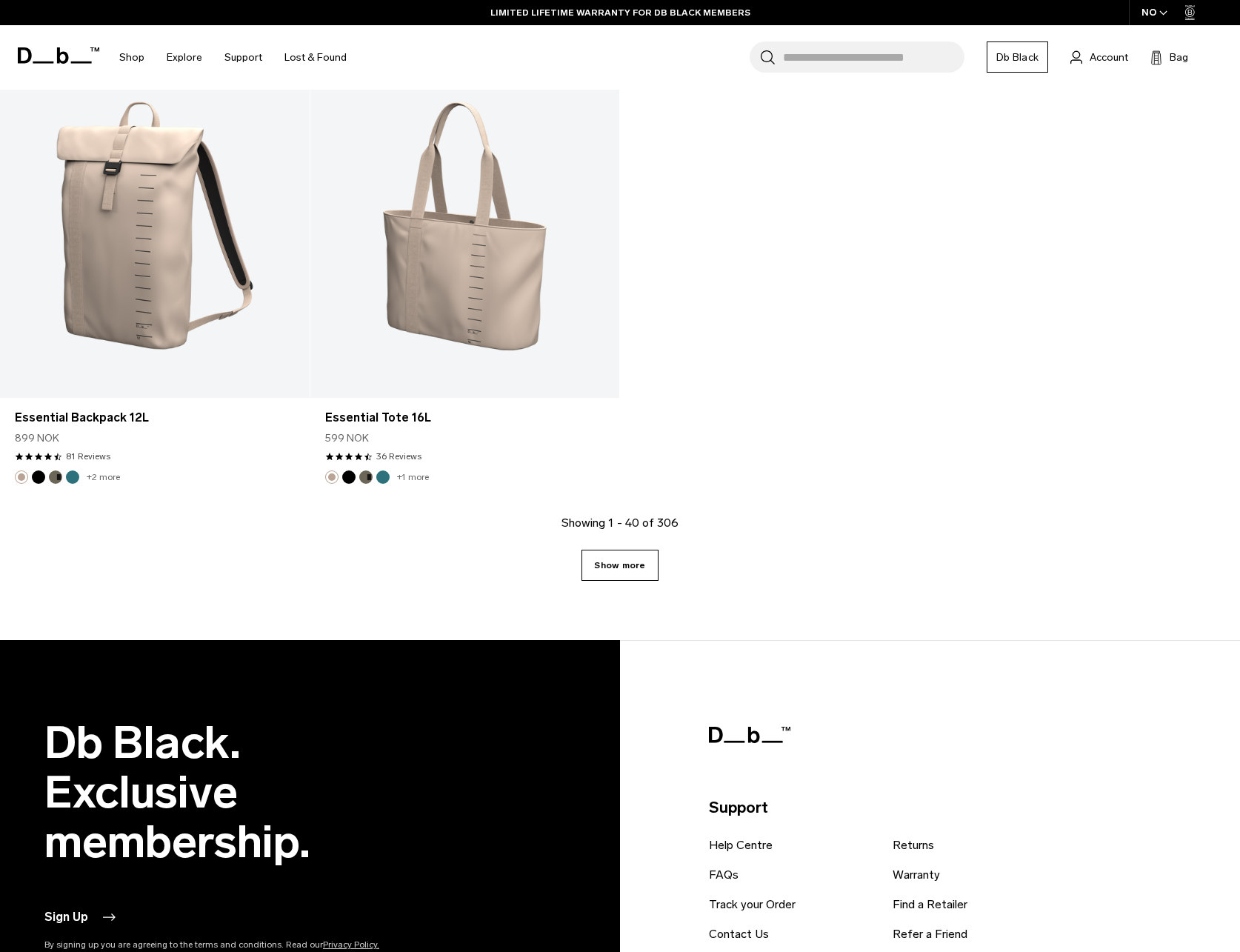
click at [630, 574] on link "Show more" at bounding box center [619, 565] width 76 height 31
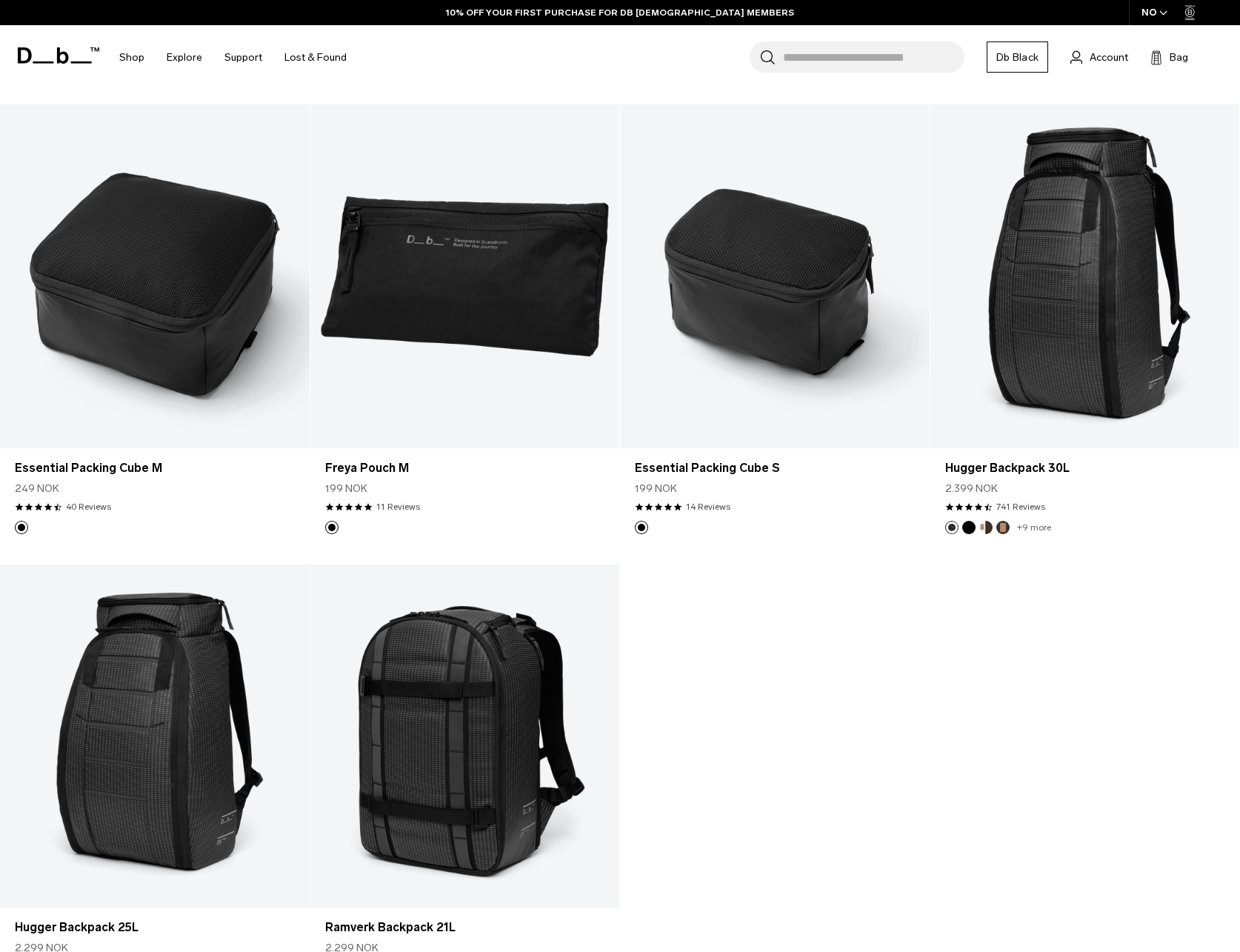
scroll to position [10013, 0]
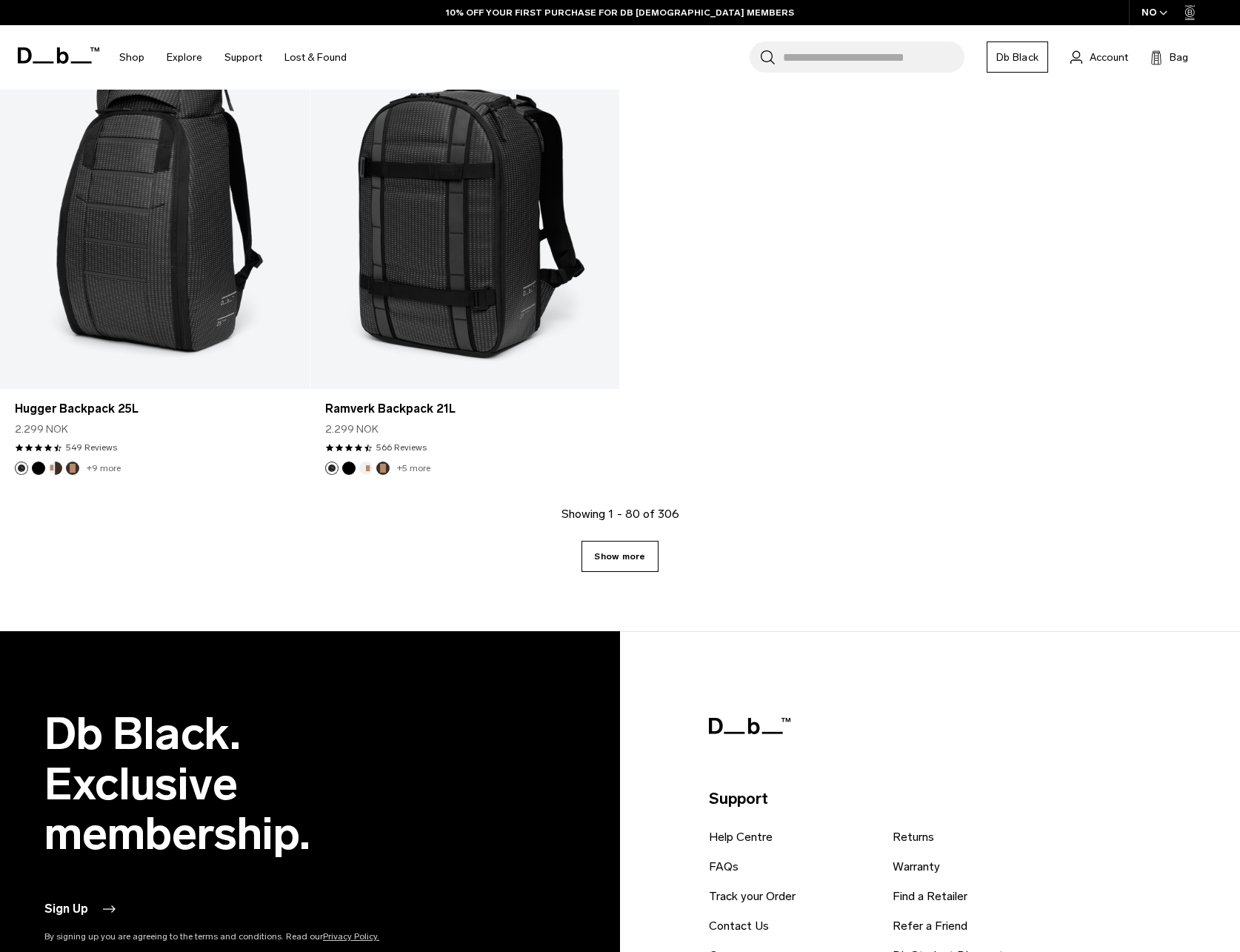
click at [637, 563] on link "Show more" at bounding box center [619, 556] width 76 height 31
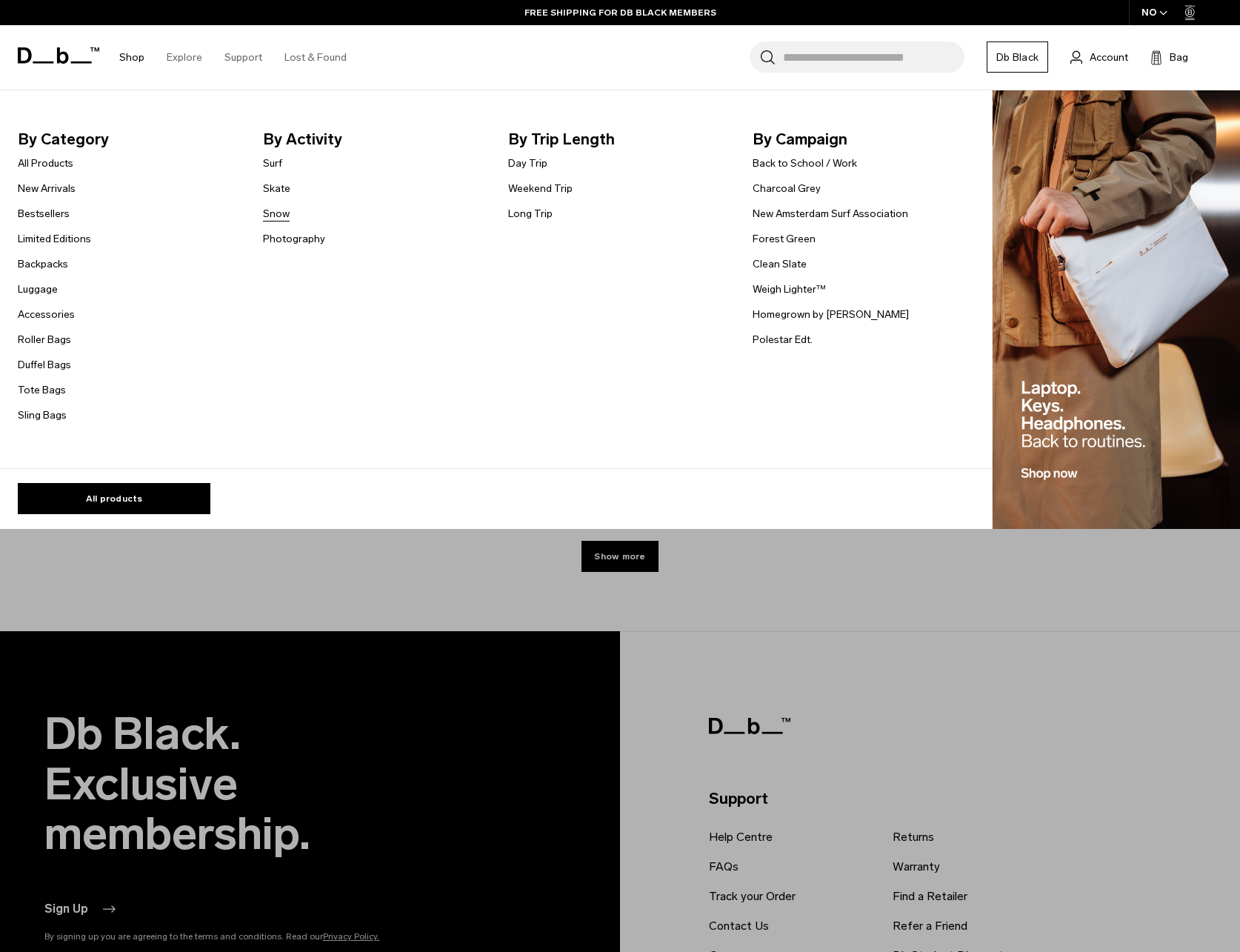
click at [285, 212] on link "Snow" at bounding box center [277, 214] width 27 height 16
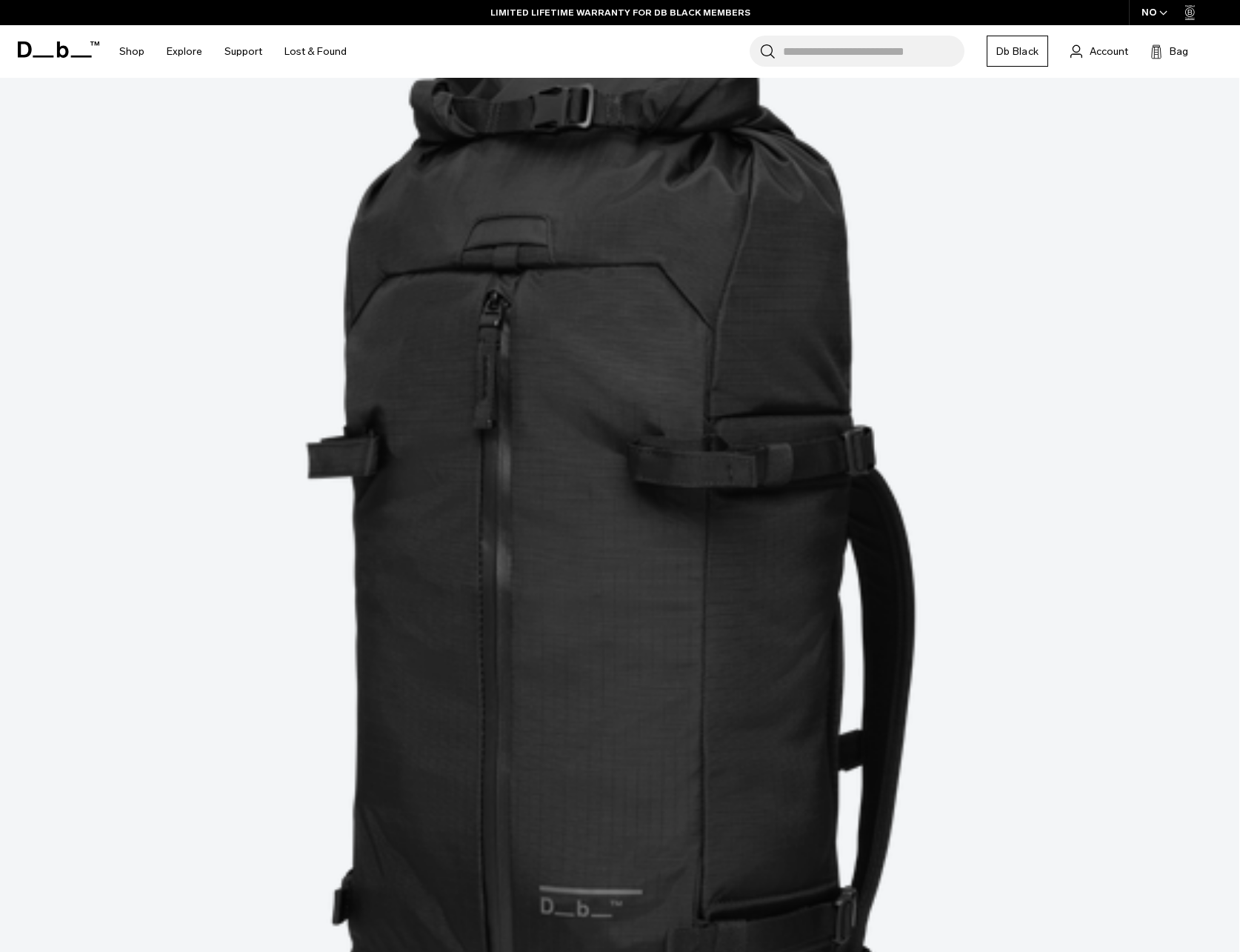
scroll to position [2370, 0]
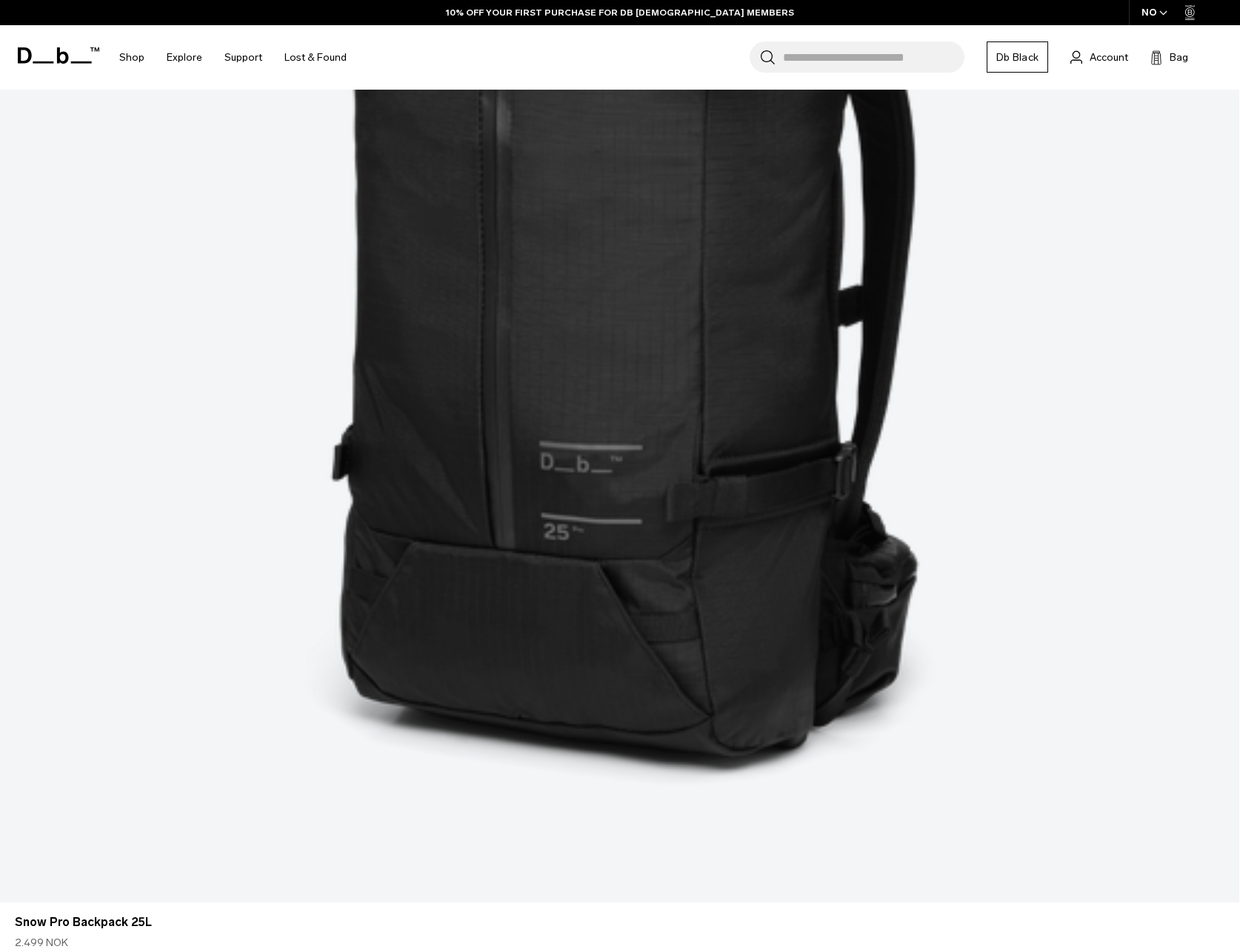
drag, startPoint x: 633, startPoint y: 719, endPoint x: 680, endPoint y: 726, distance: 47.5
copy div "3.299 NOK"
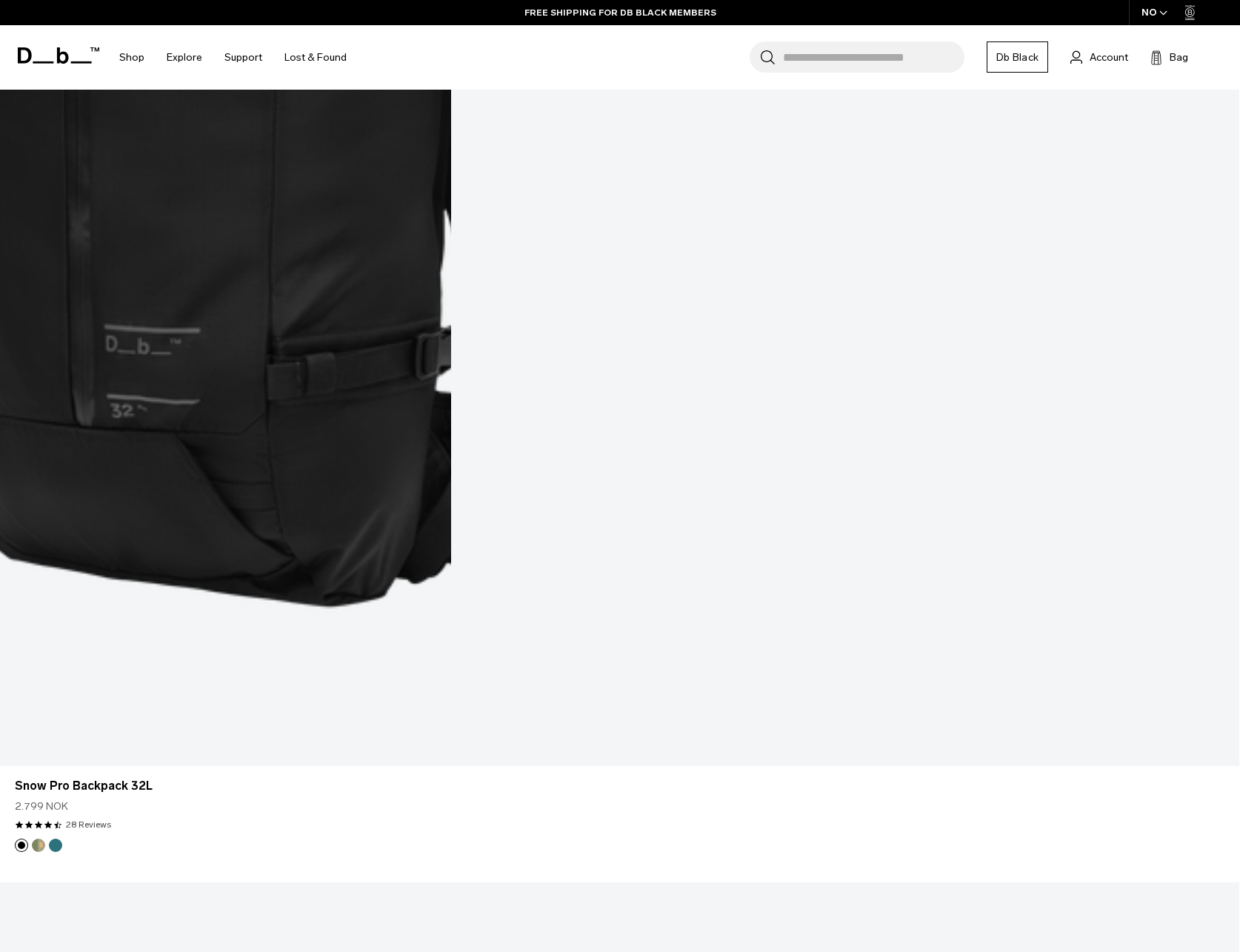
scroll to position [4592, 0]
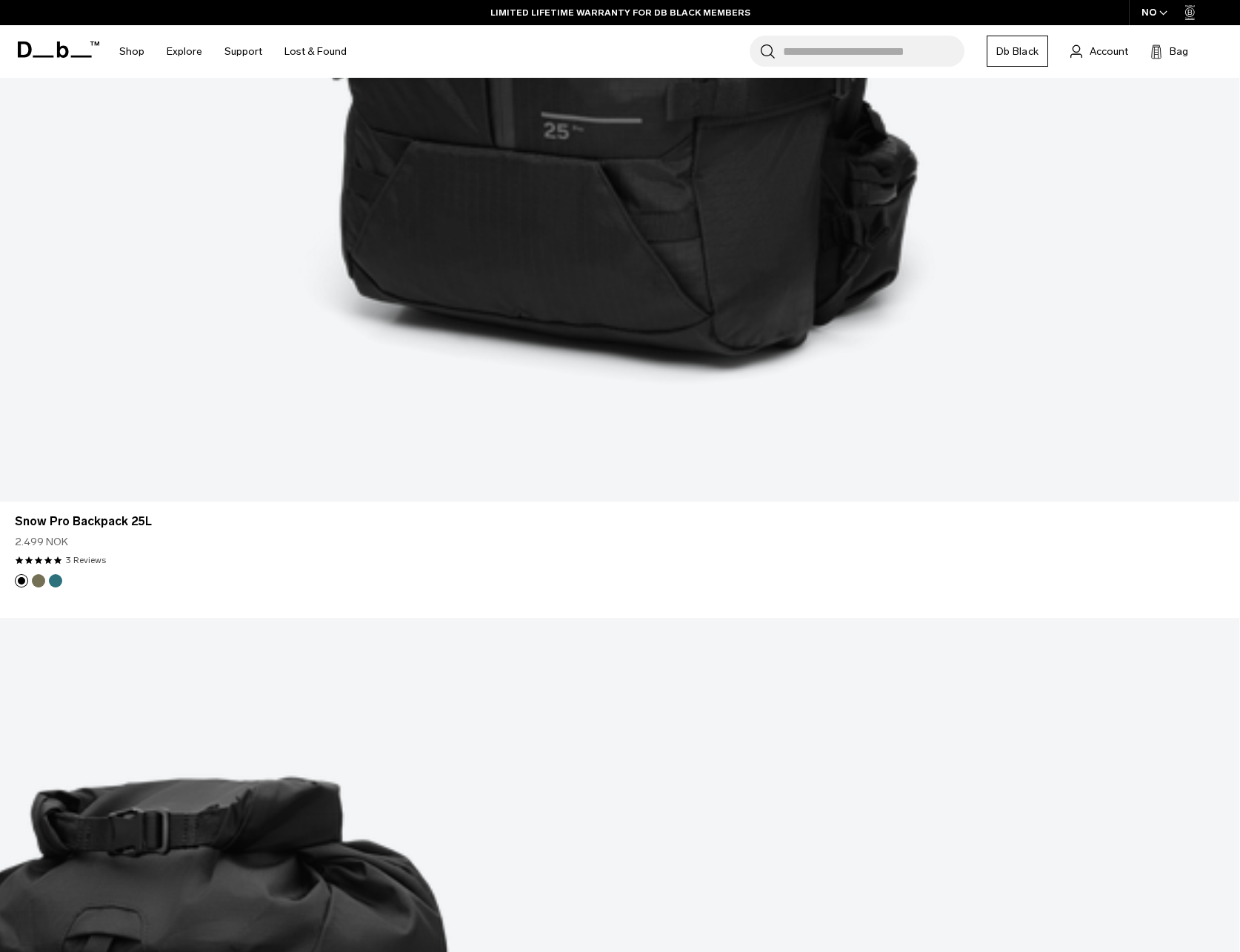
scroll to position [2326, 0]
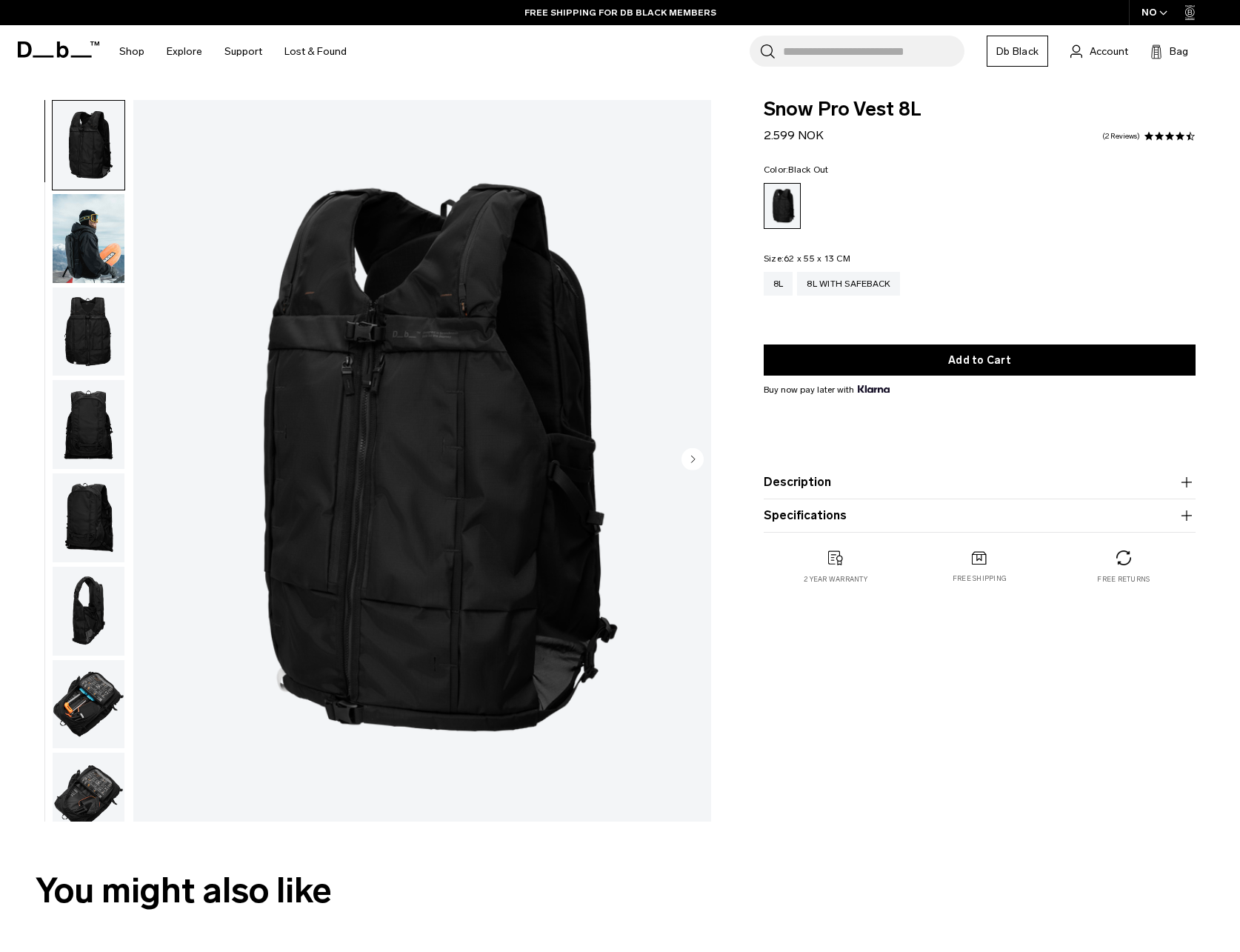
click at [95, 241] on img "button" at bounding box center [89, 238] width 72 height 89
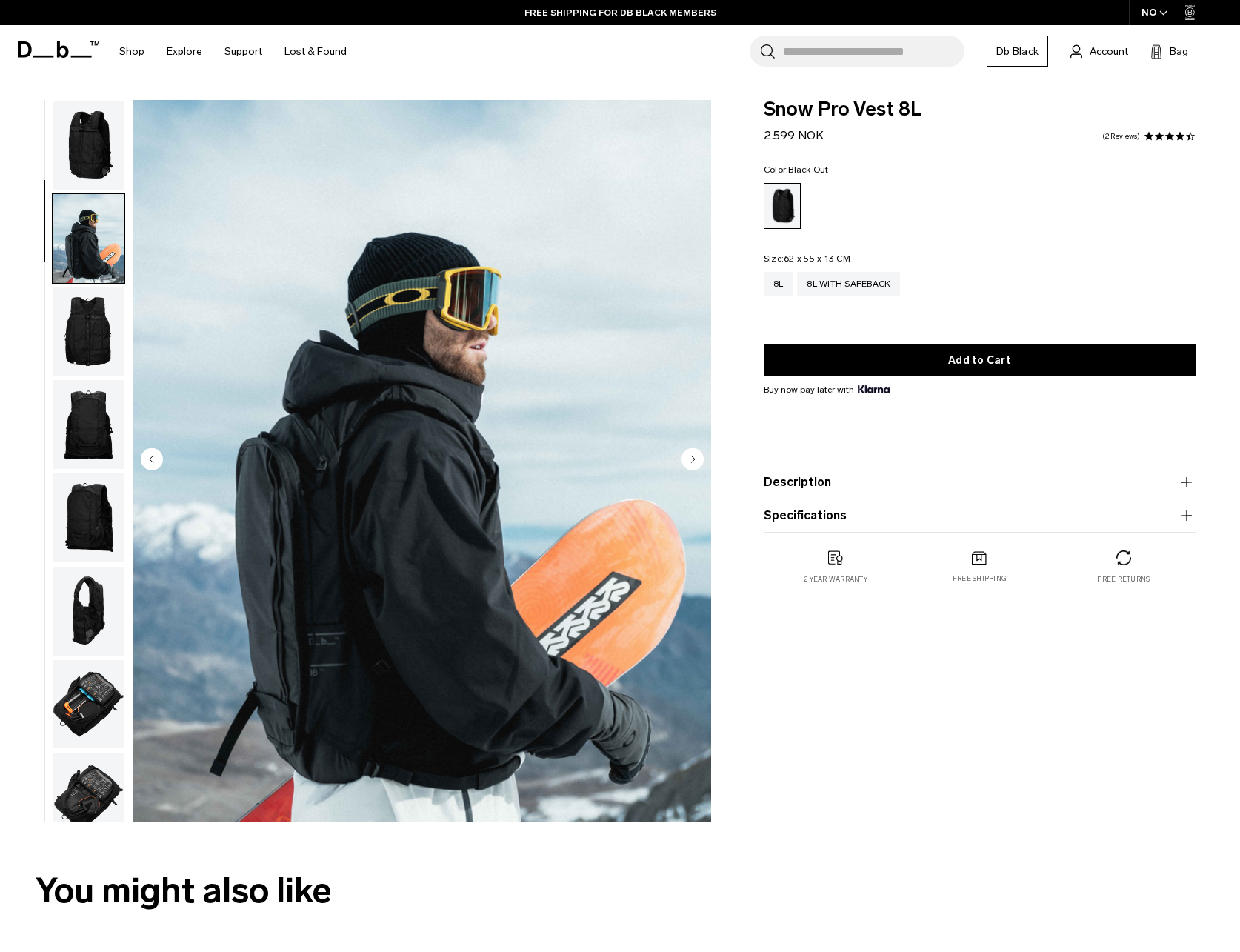
scroll to position [93, 0]
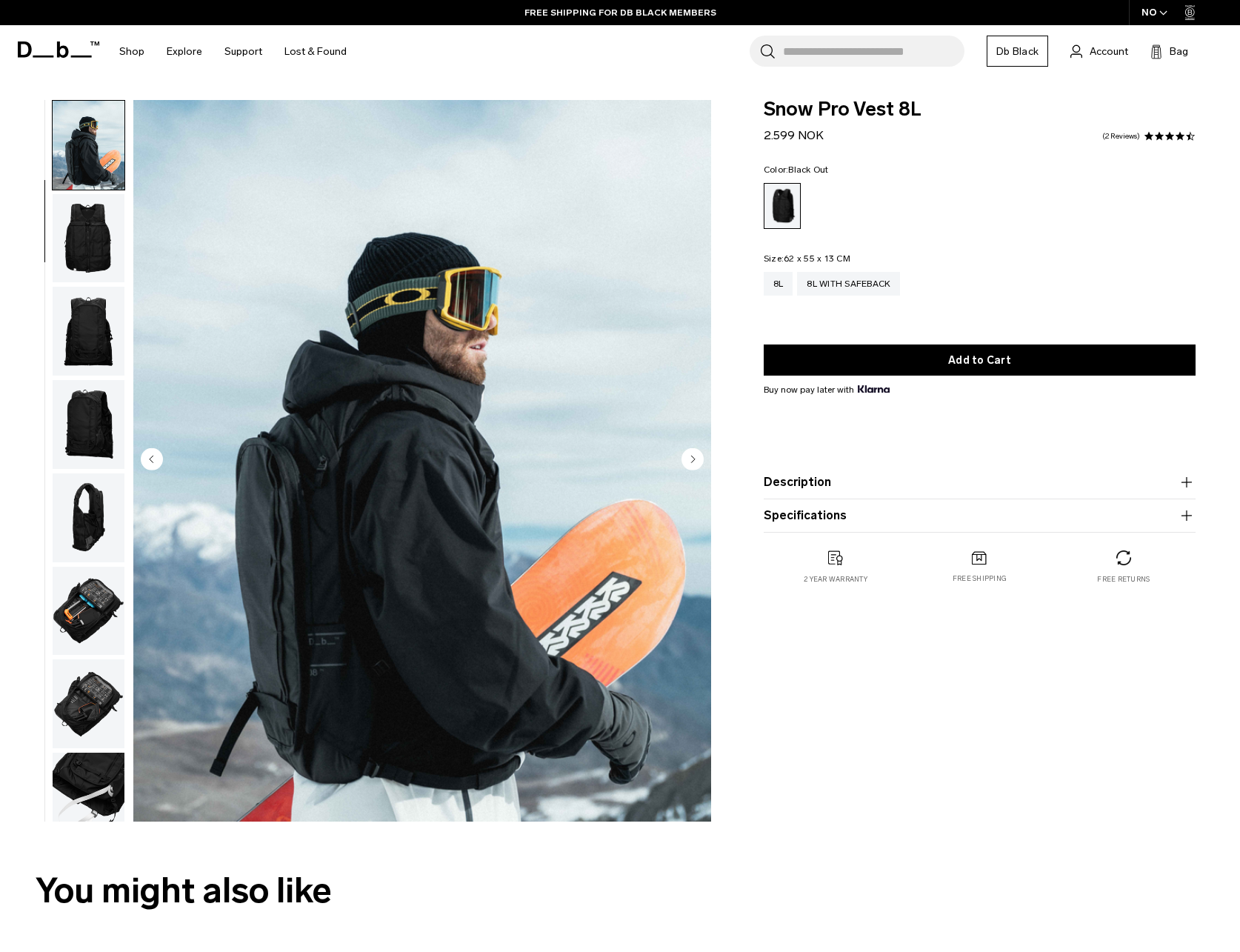
click at [104, 344] on img "button" at bounding box center [89, 331] width 72 height 89
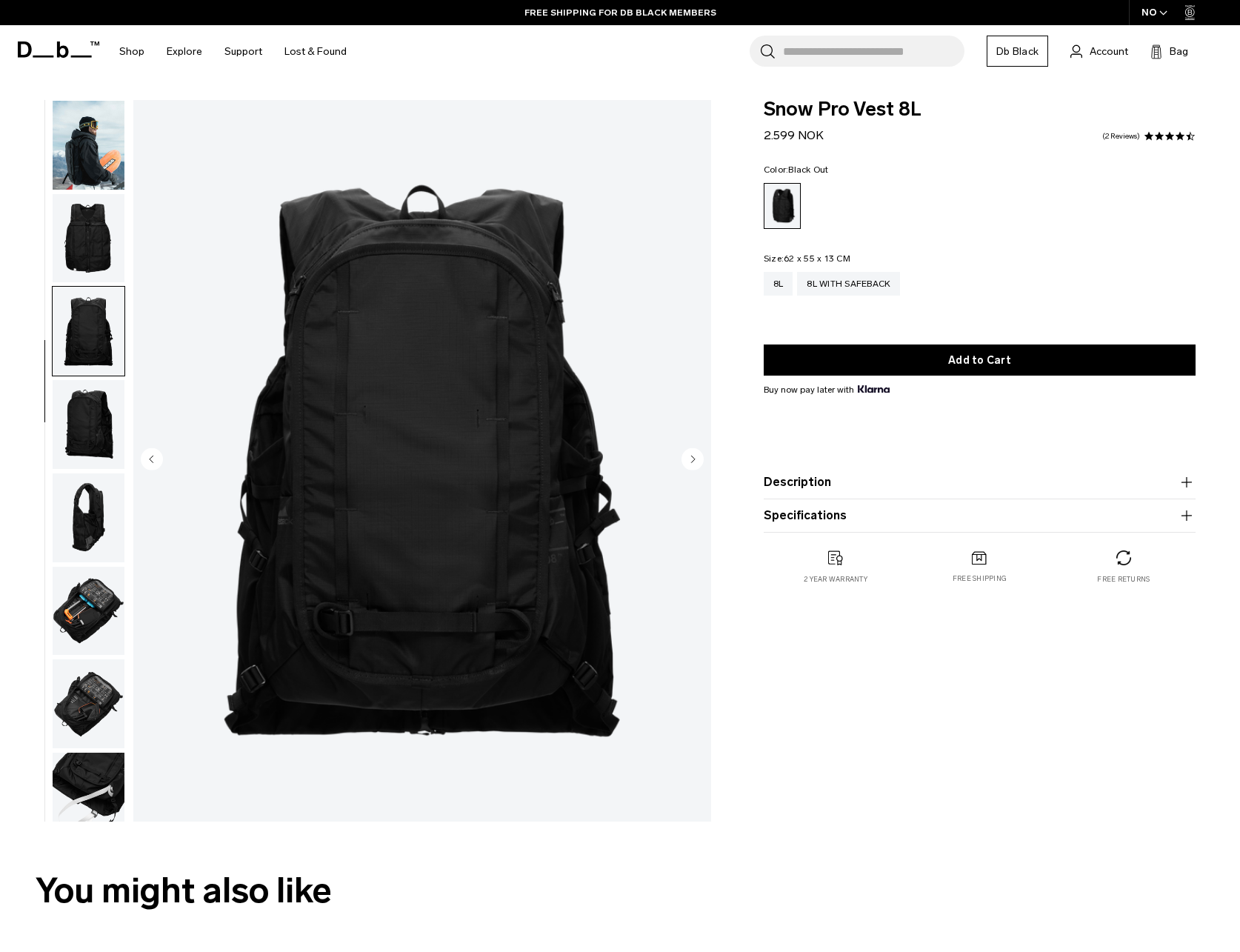
scroll to position [114, 0]
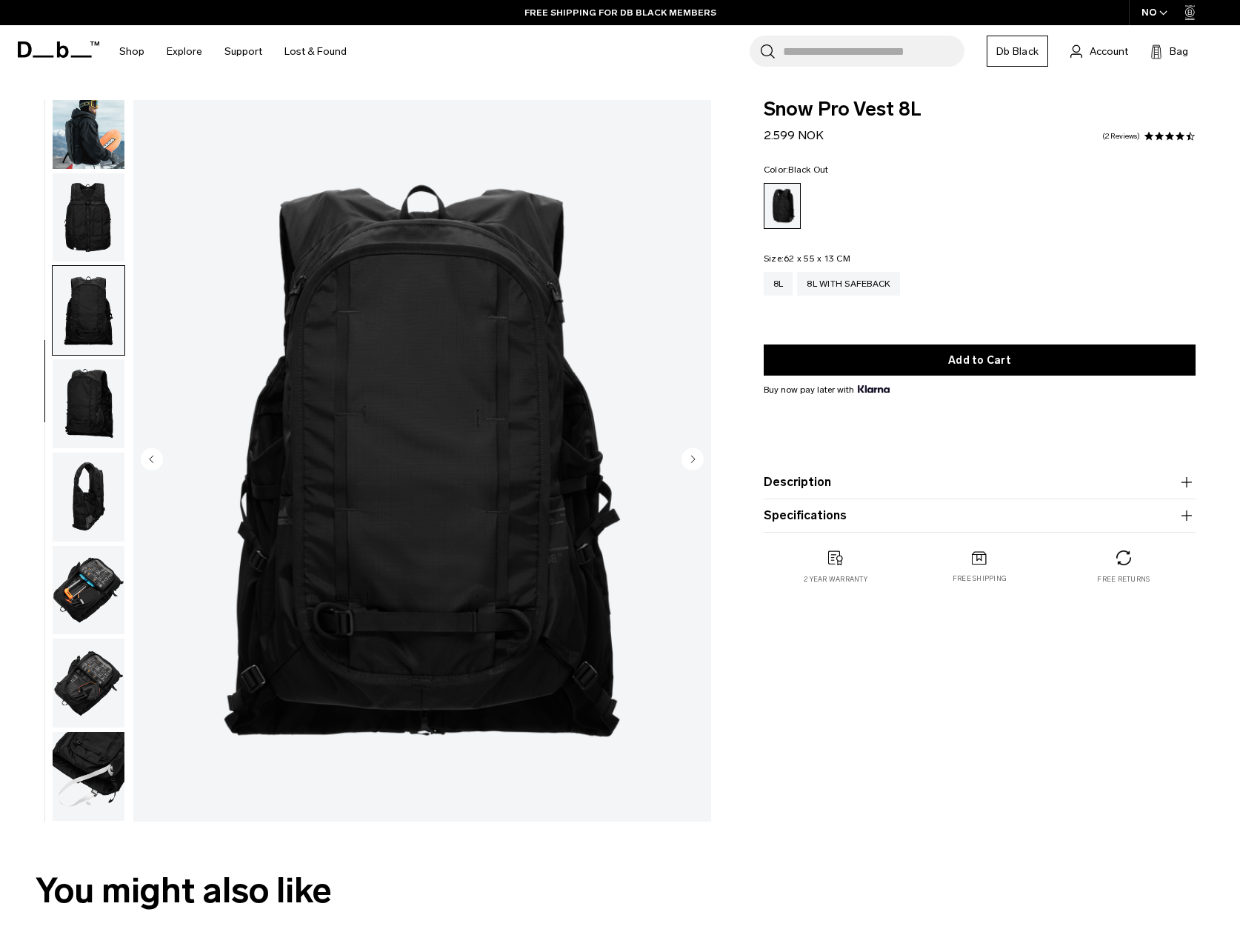
click at [90, 400] on img "button" at bounding box center [89, 403] width 72 height 89
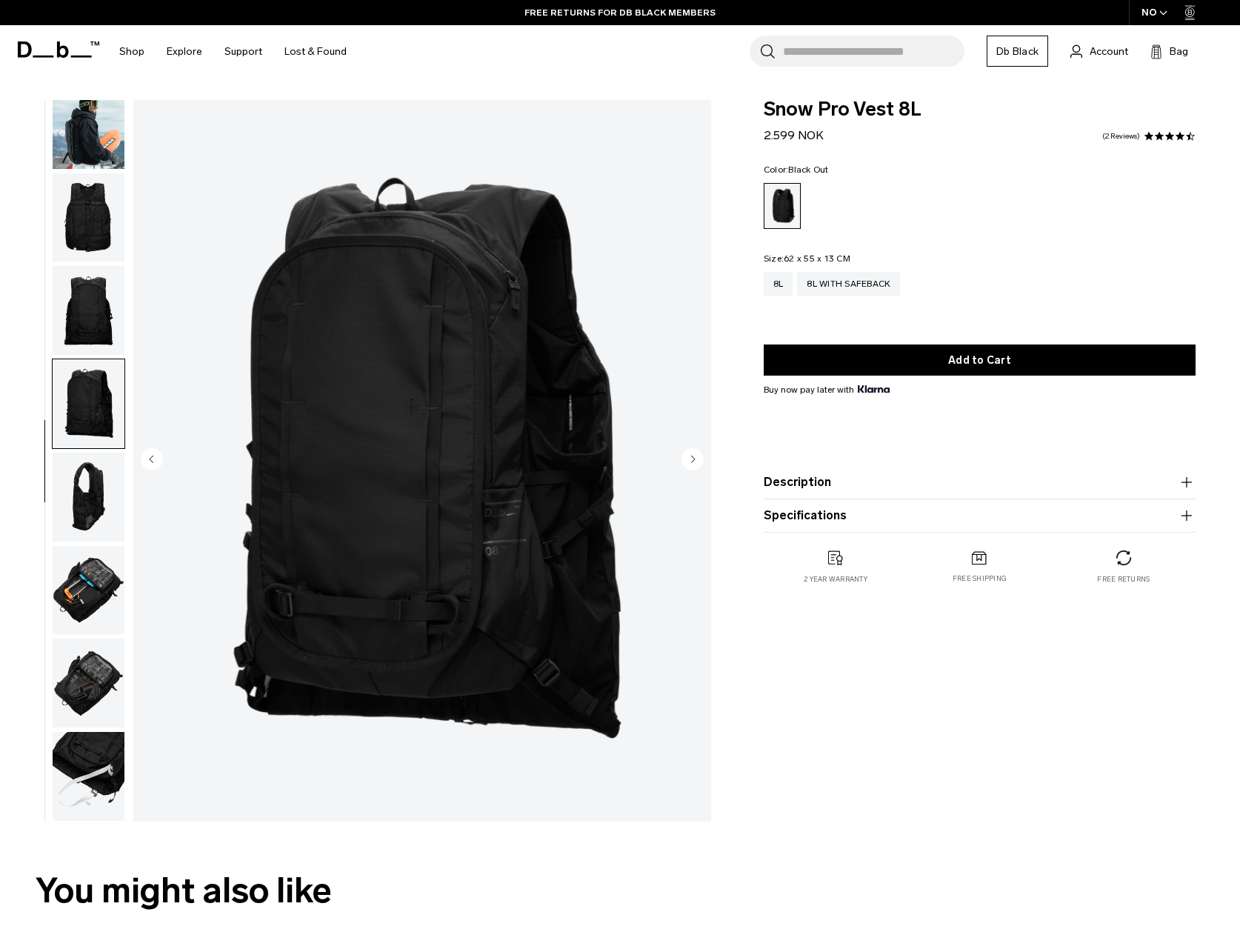
click at [82, 501] on img "button" at bounding box center [89, 497] width 72 height 89
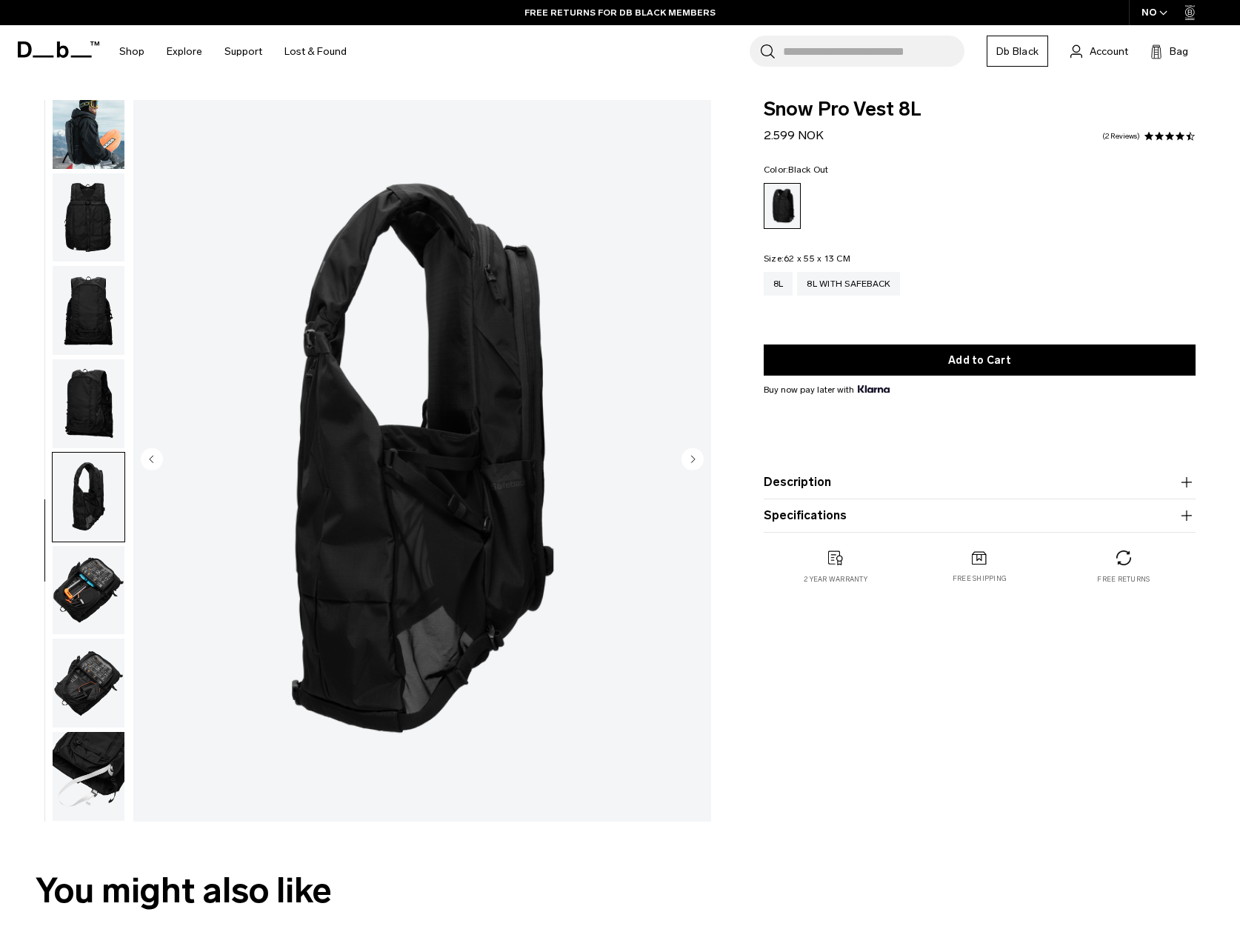
click at [97, 591] on img "button" at bounding box center [89, 590] width 72 height 89
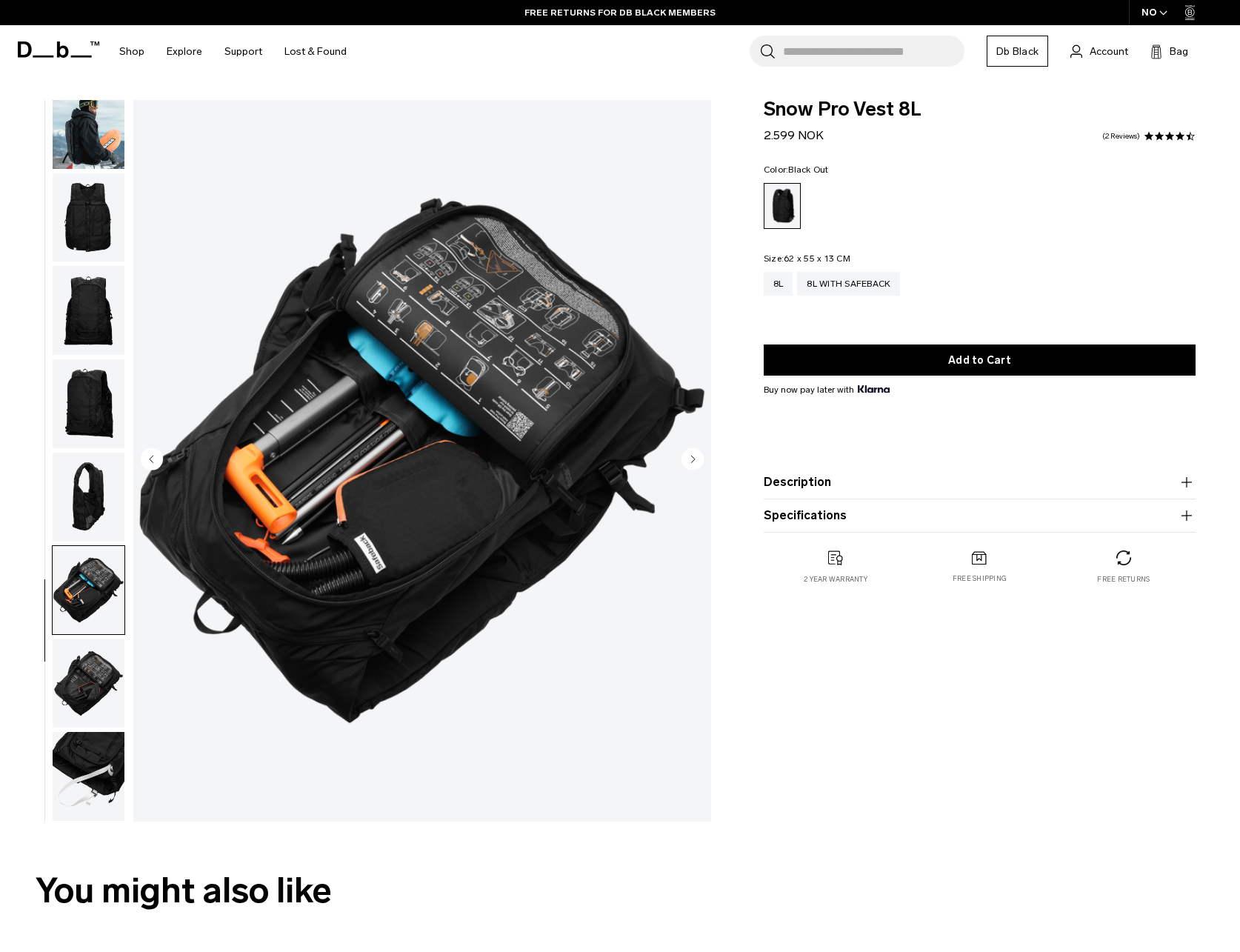
click at [89, 673] on img "button" at bounding box center [89, 682] width 72 height 89
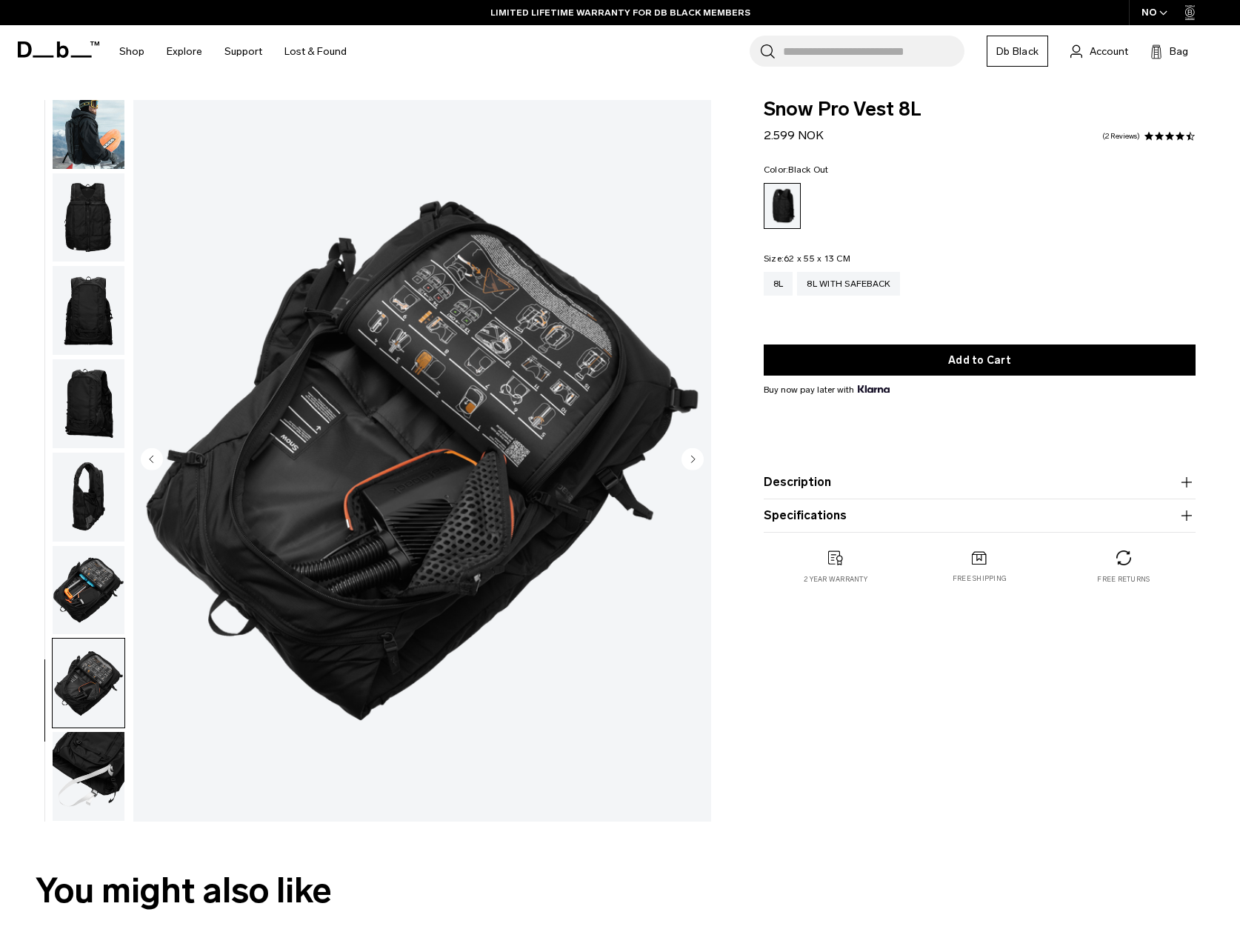
click at [94, 759] on img "button" at bounding box center [89, 776] width 72 height 89
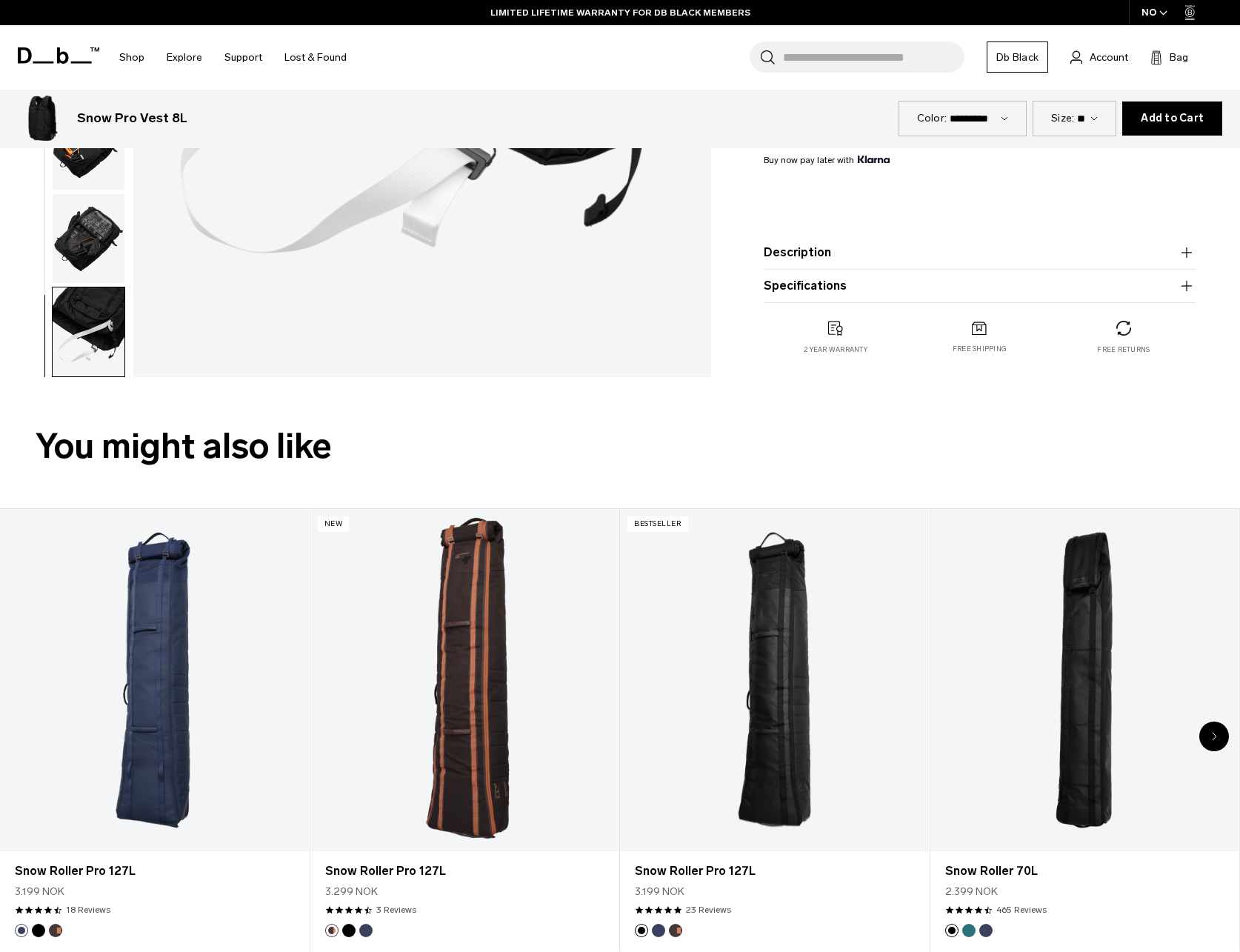
scroll to position [815, 0]
